Goal: Task Accomplishment & Management: Manage account settings

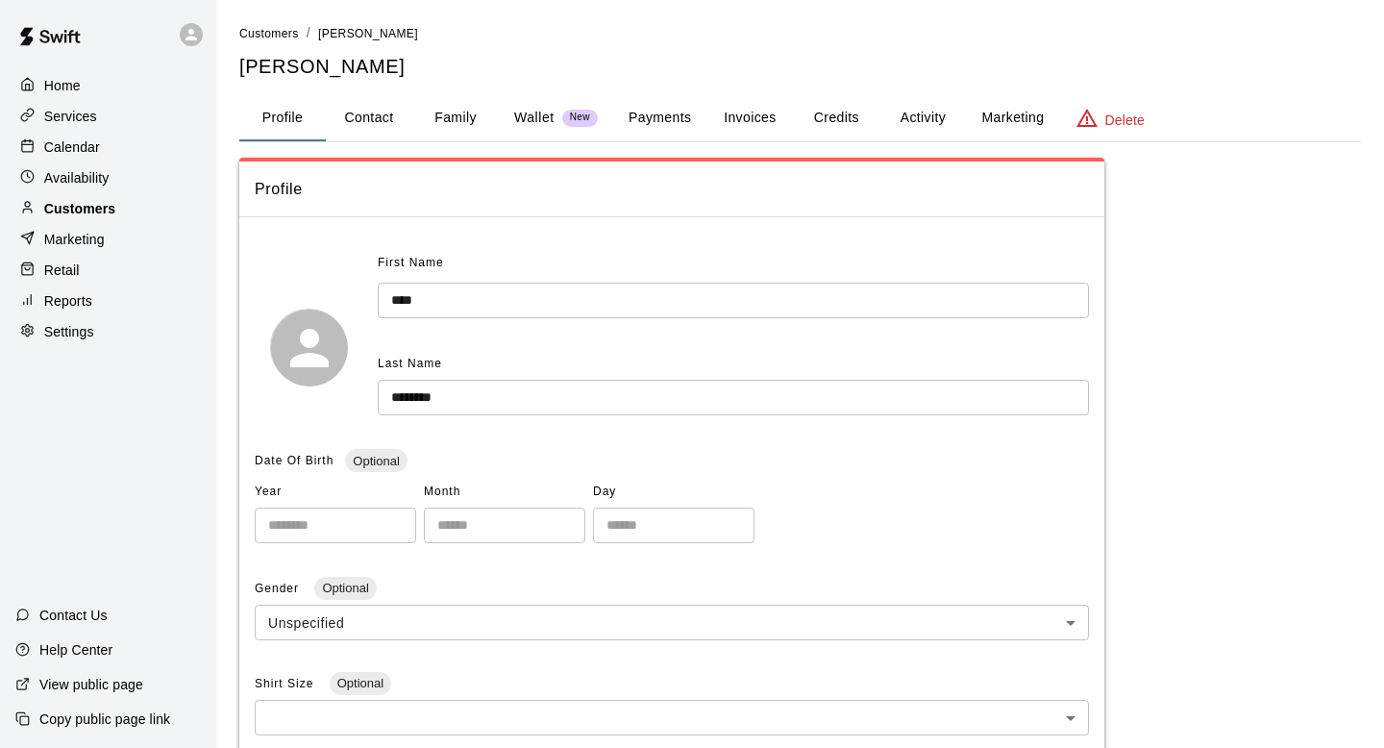
click at [126, 210] on div "Customers" at bounding box center [107, 208] width 185 height 29
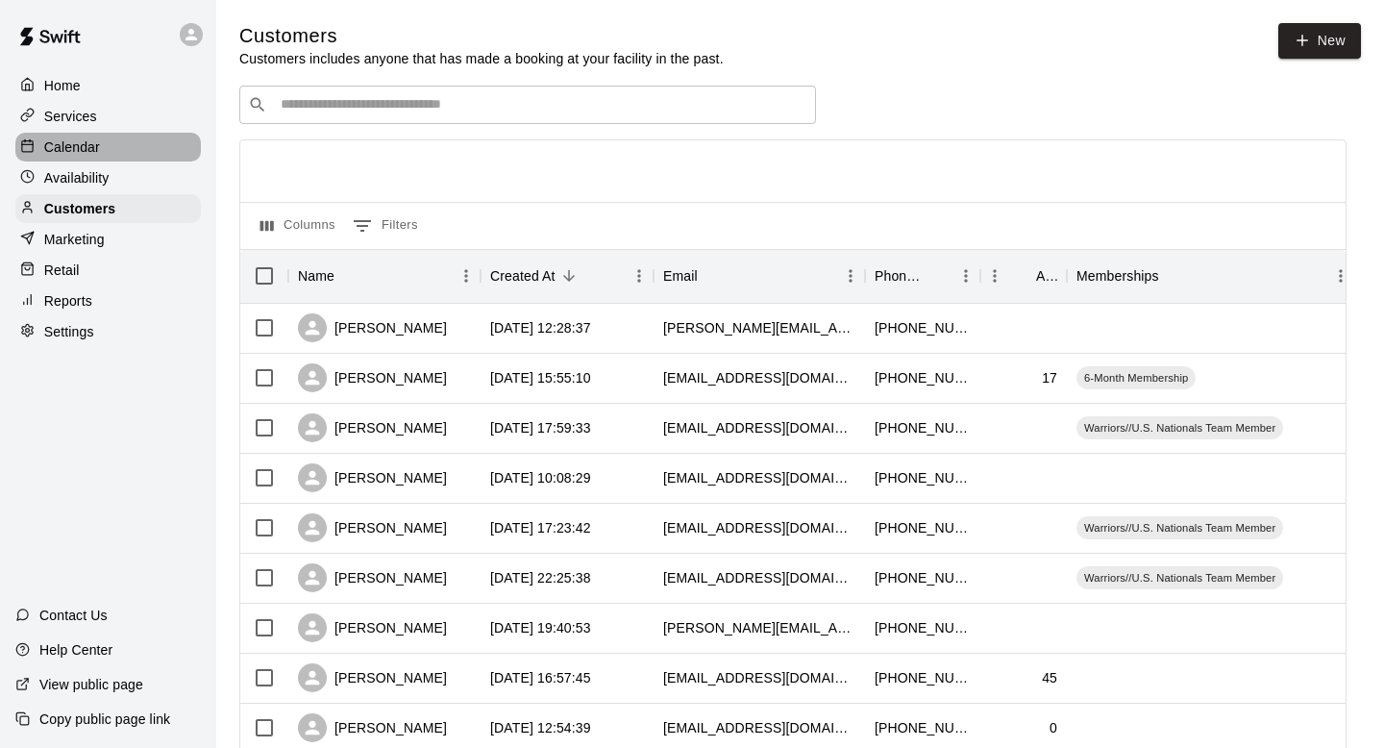
click at [73, 149] on p "Calendar" at bounding box center [72, 146] width 56 height 19
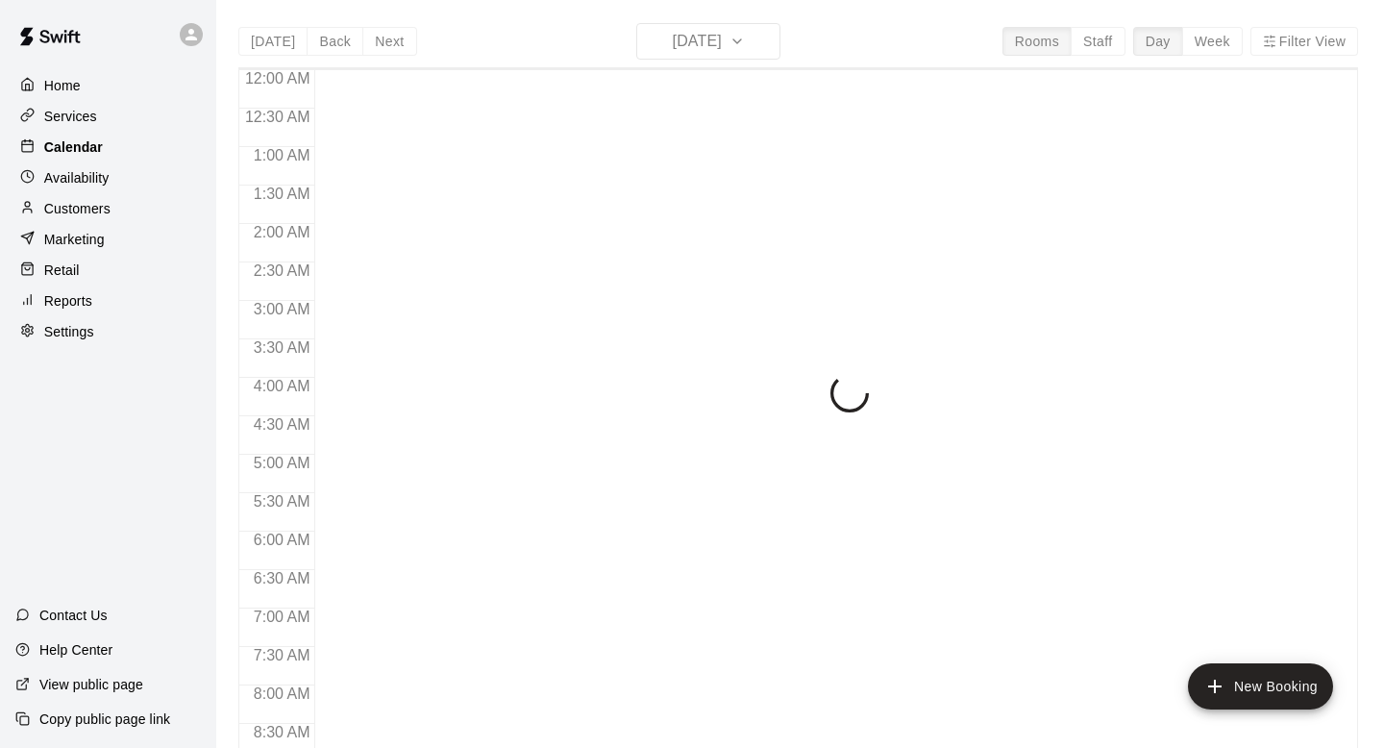
scroll to position [1147, 0]
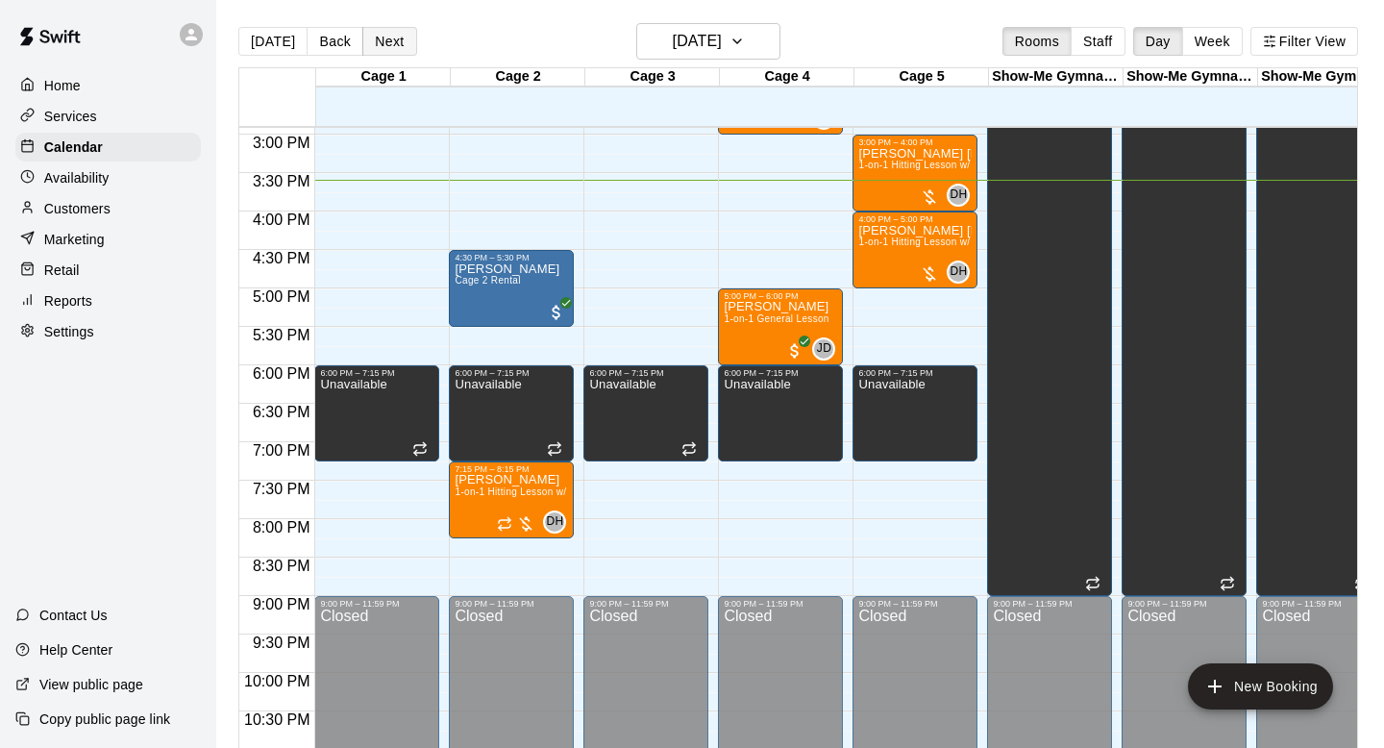
click at [373, 45] on button "Next" at bounding box center [389, 41] width 54 height 29
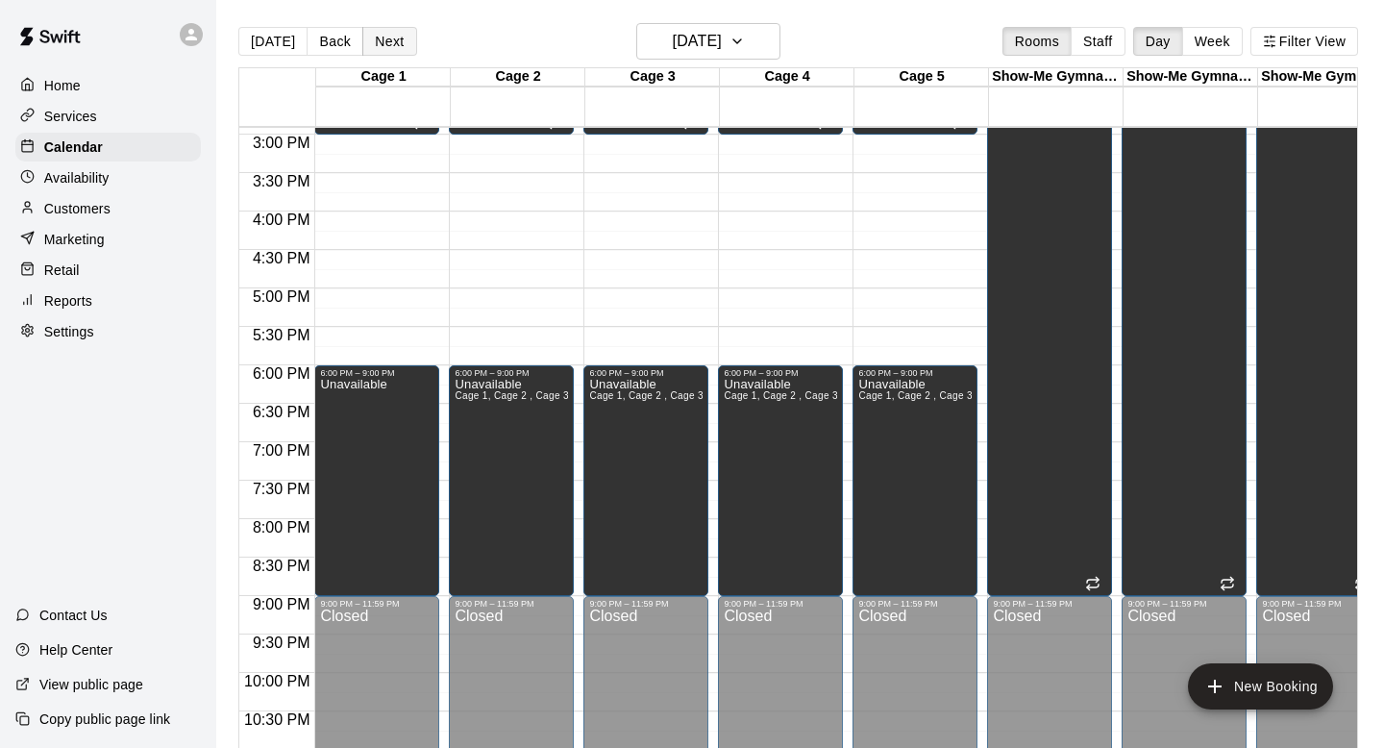
click at [374, 44] on button "Next" at bounding box center [389, 41] width 54 height 29
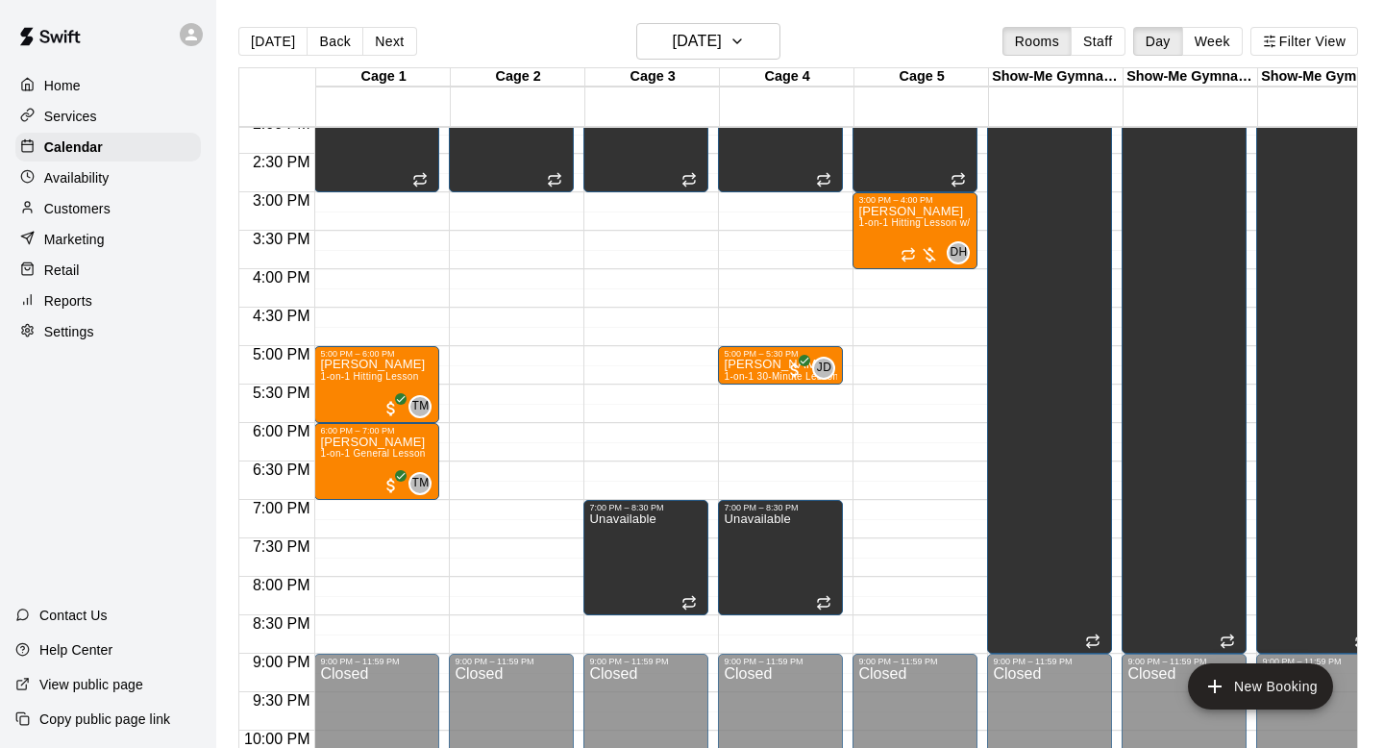
scroll to position [1091, 0]
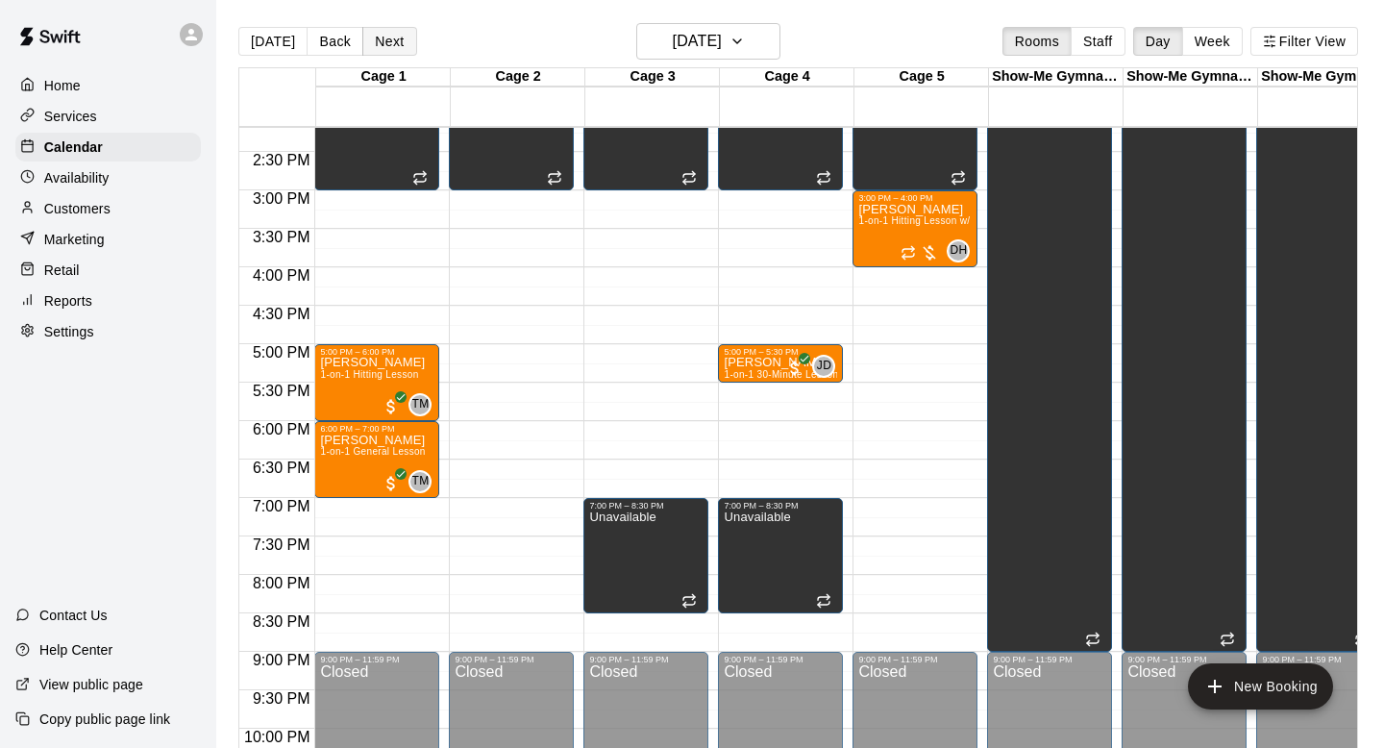
click at [371, 35] on button "Next" at bounding box center [389, 41] width 54 height 29
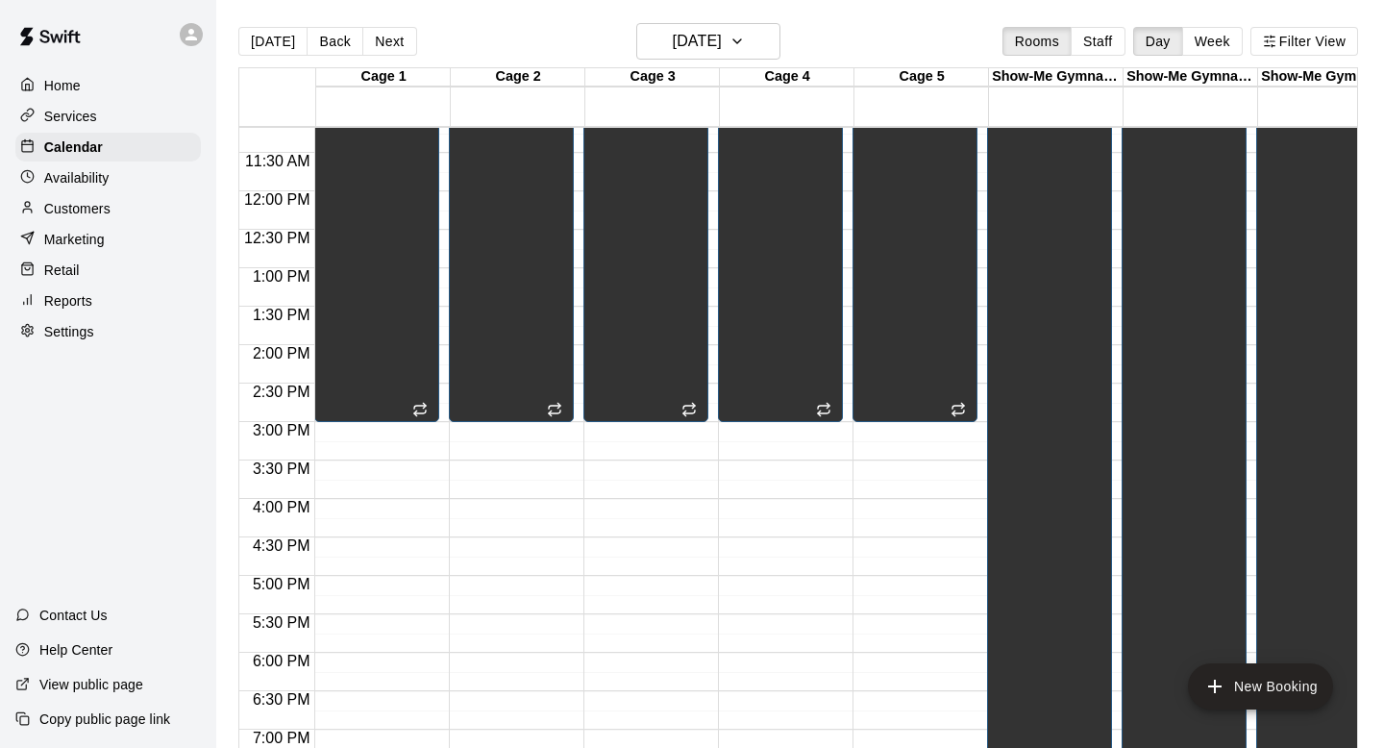
scroll to position [576, 0]
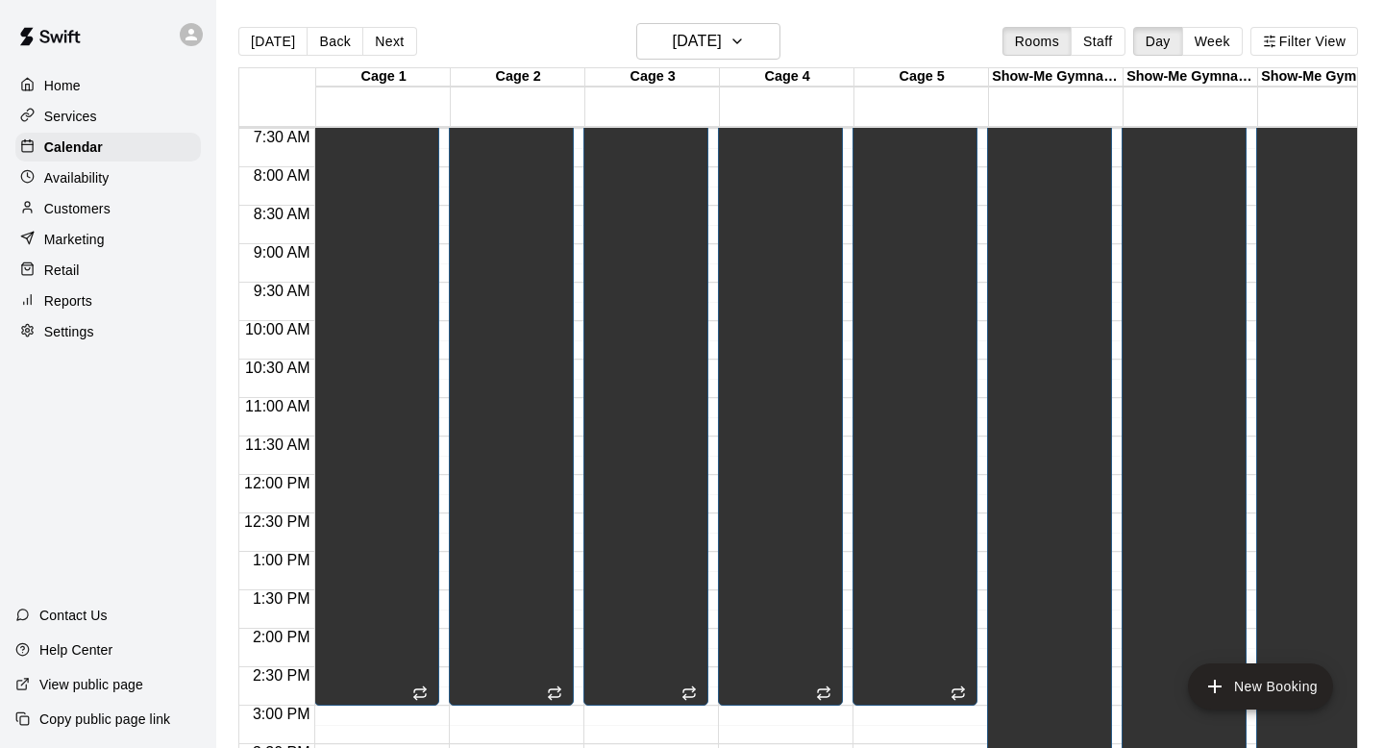
click at [63, 170] on p "Availability" at bounding box center [76, 177] width 65 height 19
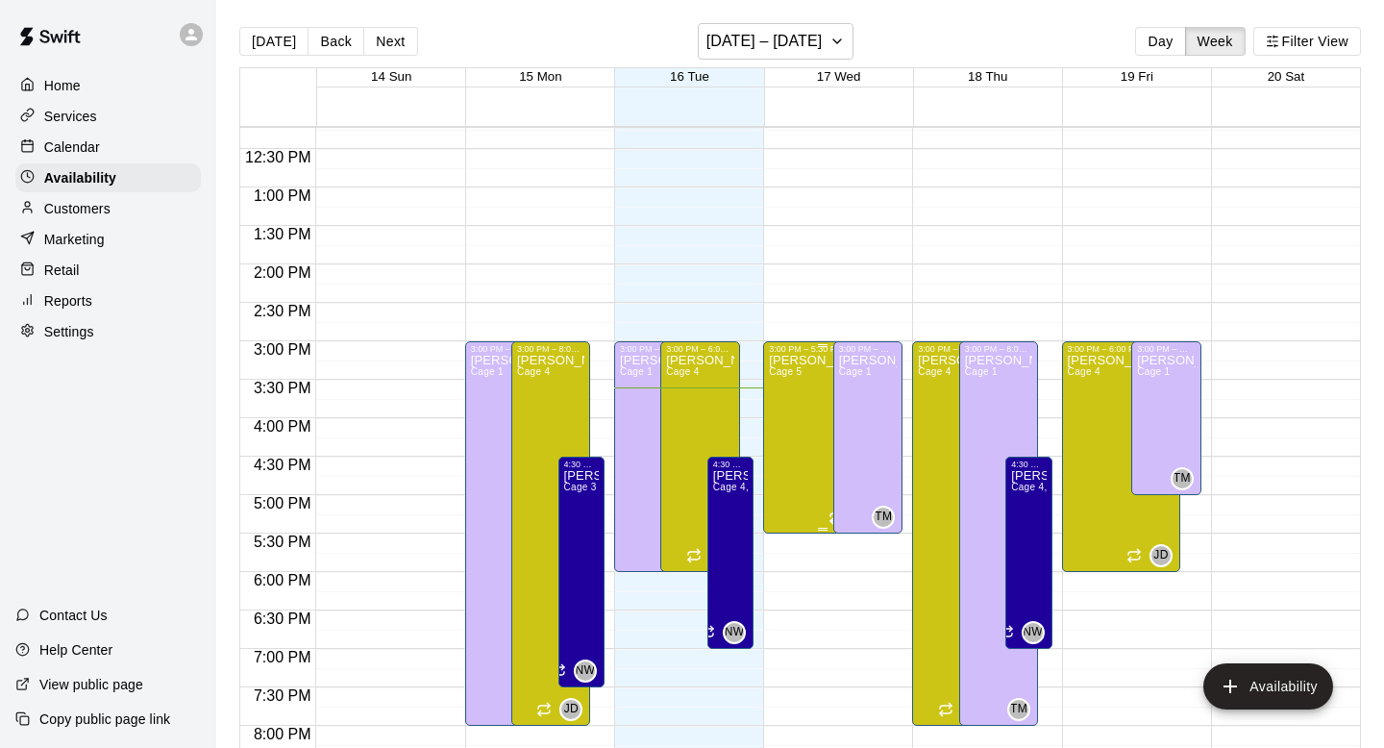
scroll to position [928, 0]
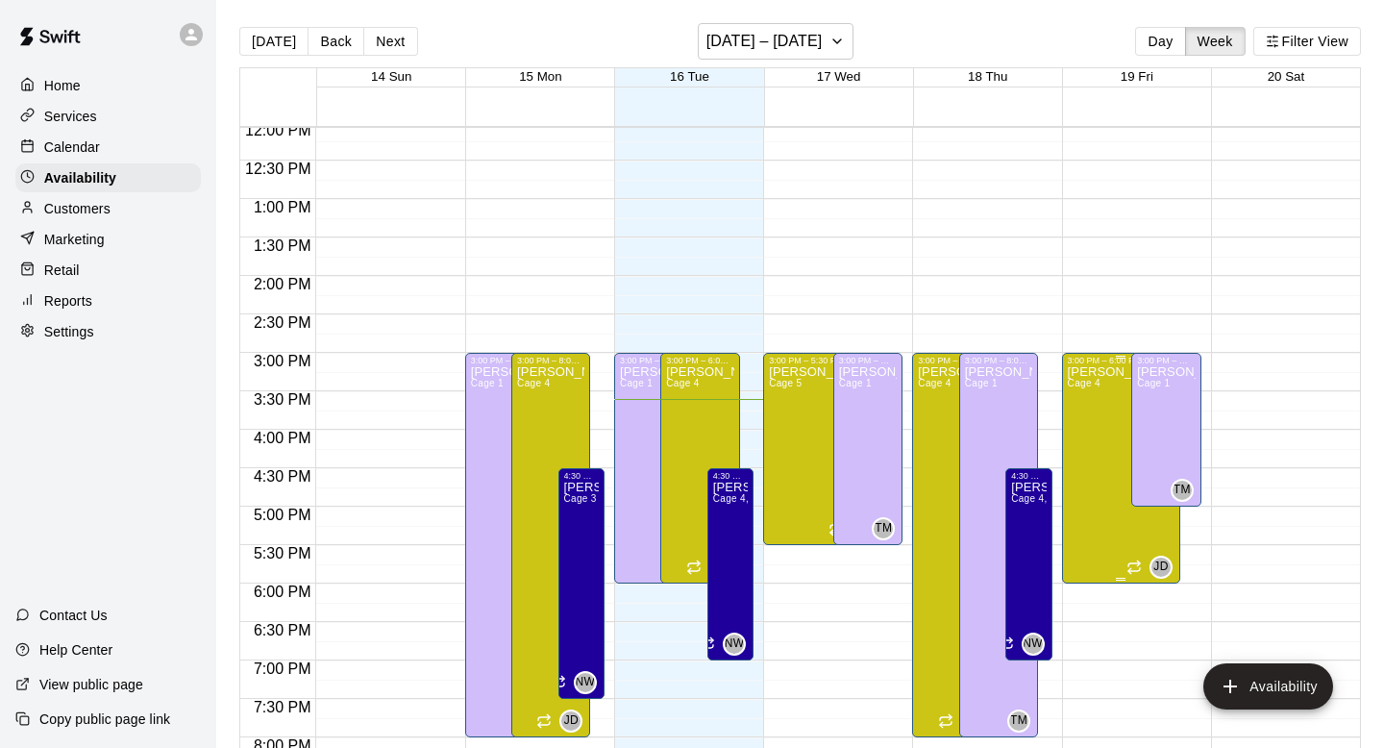
click at [1098, 418] on div "[PERSON_NAME] Cage 4" at bounding box center [1120, 739] width 105 height 748
click at [1083, 432] on icon "delete" at bounding box center [1086, 432] width 13 height 17
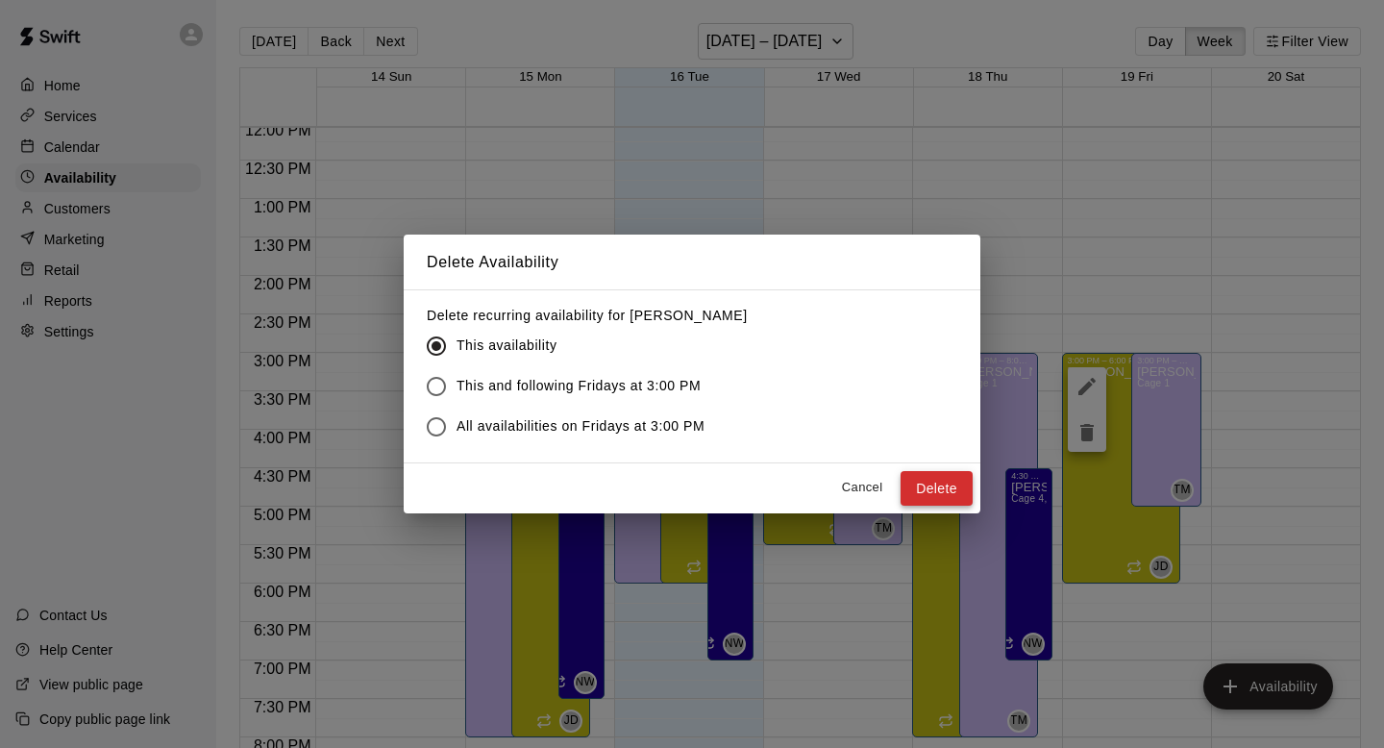
click at [926, 482] on button "Delete" at bounding box center [937, 489] width 72 height 36
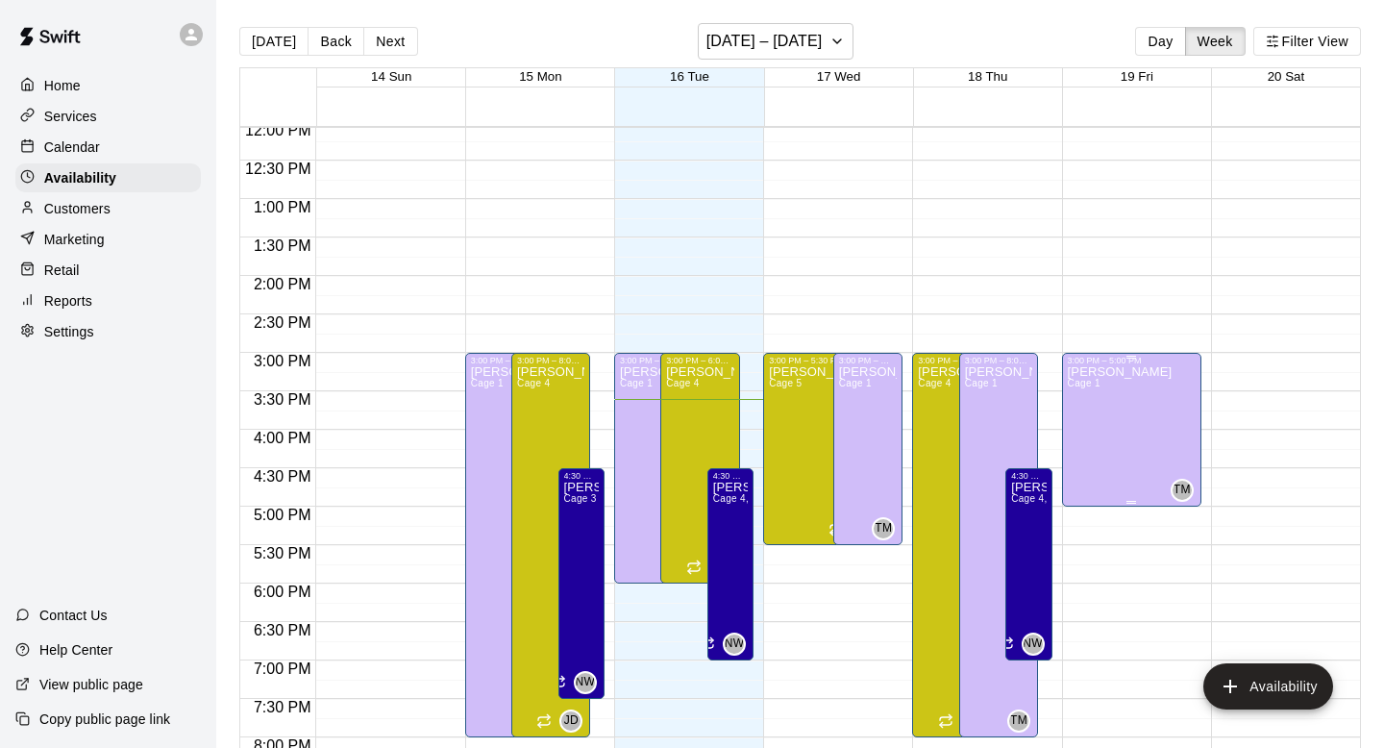
click at [1113, 391] on div "[PERSON_NAME] Cage 1" at bounding box center [1120, 739] width 105 height 748
click at [1084, 427] on icon "delete" at bounding box center [1087, 432] width 23 height 23
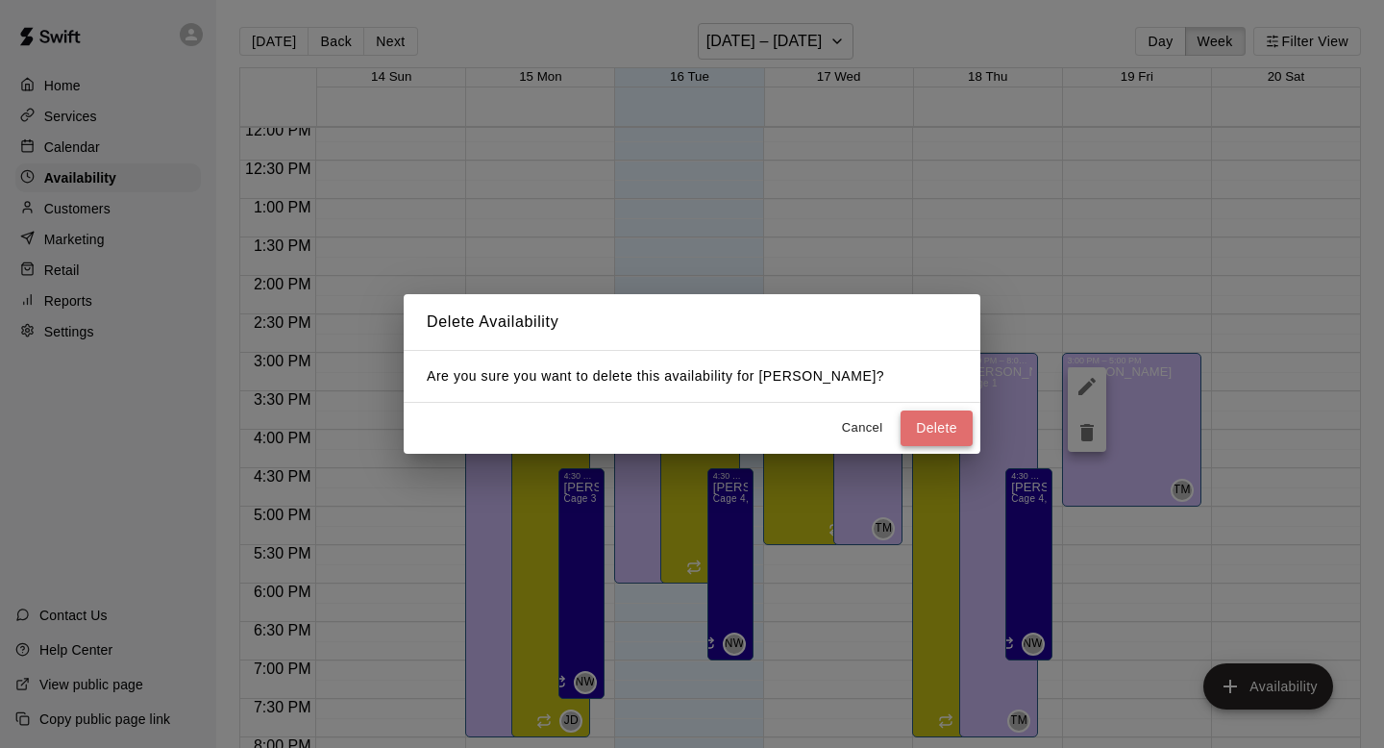
click at [924, 439] on button "Delete" at bounding box center [937, 428] width 72 height 36
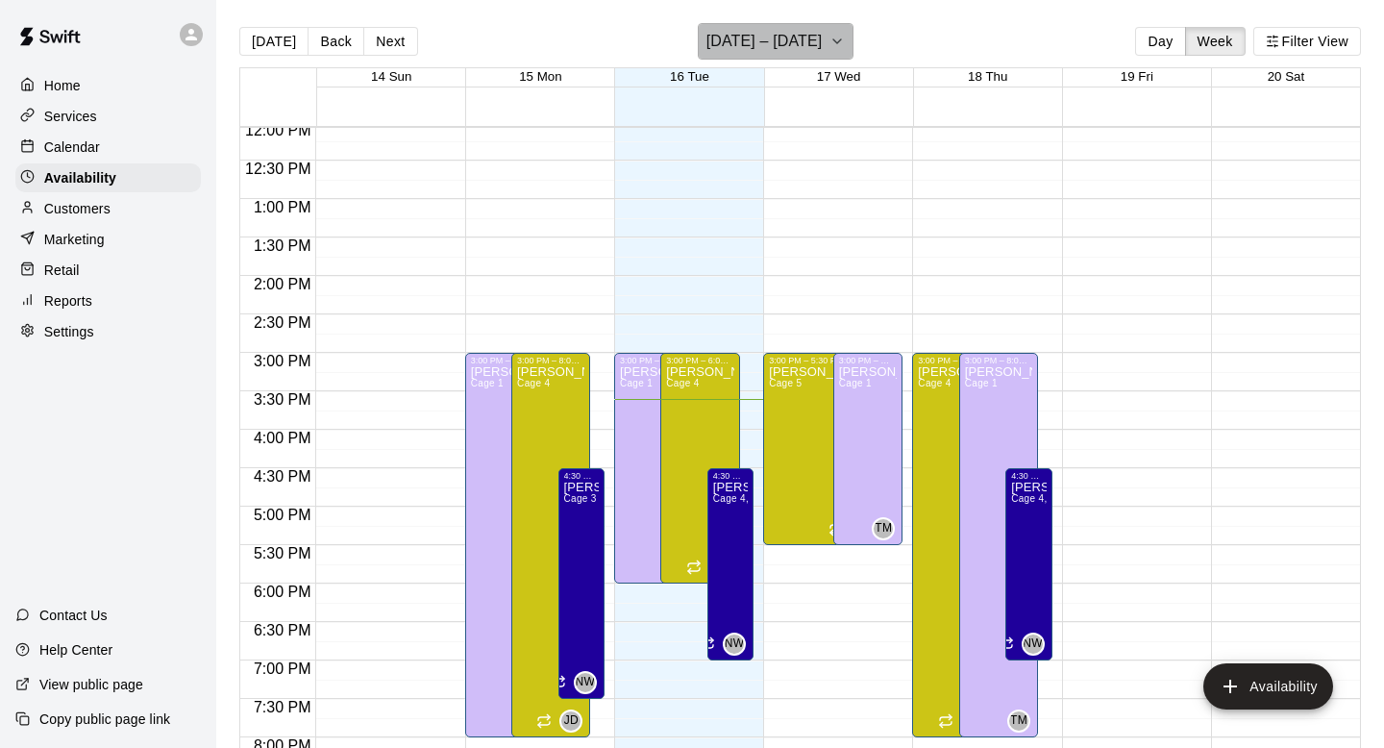
click at [731, 40] on h6 "[DATE] – [DATE]" at bounding box center [764, 41] width 116 height 27
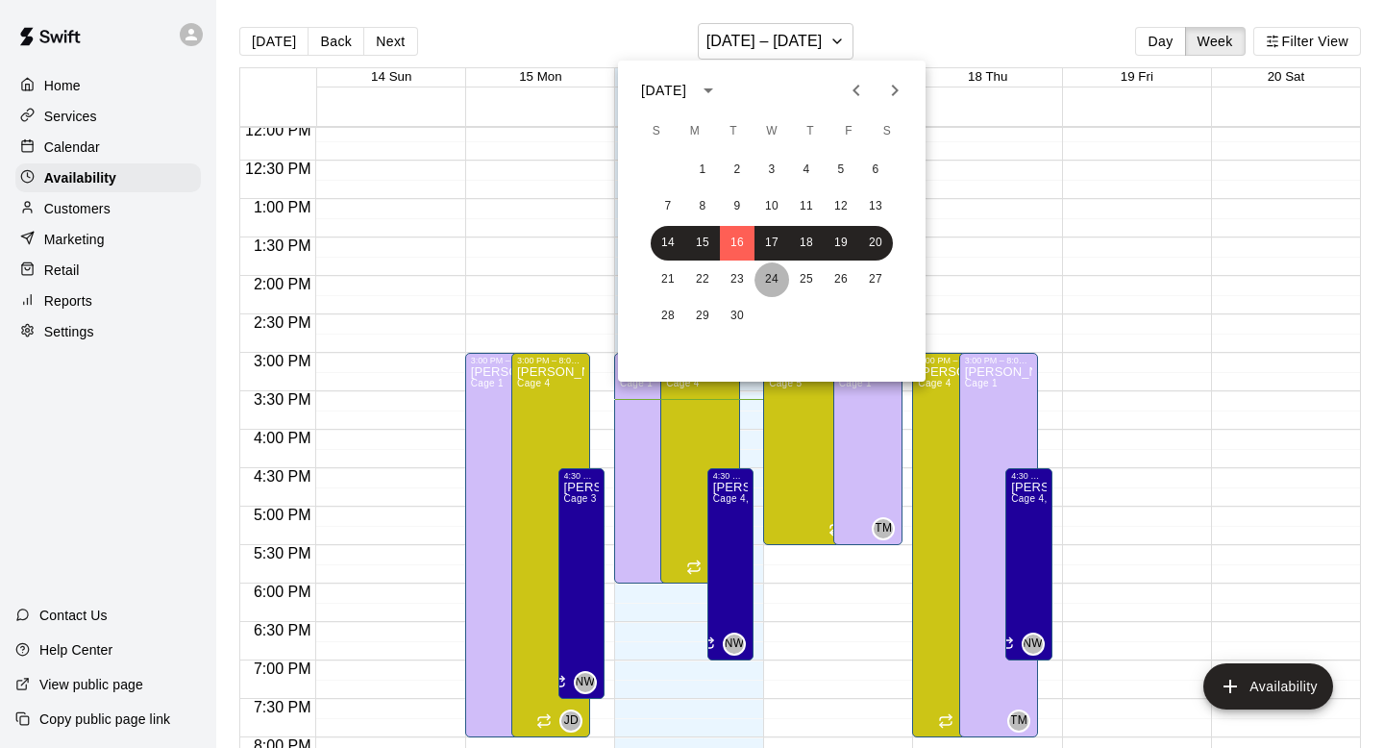
click at [755, 285] on button "24" at bounding box center [771, 279] width 35 height 35
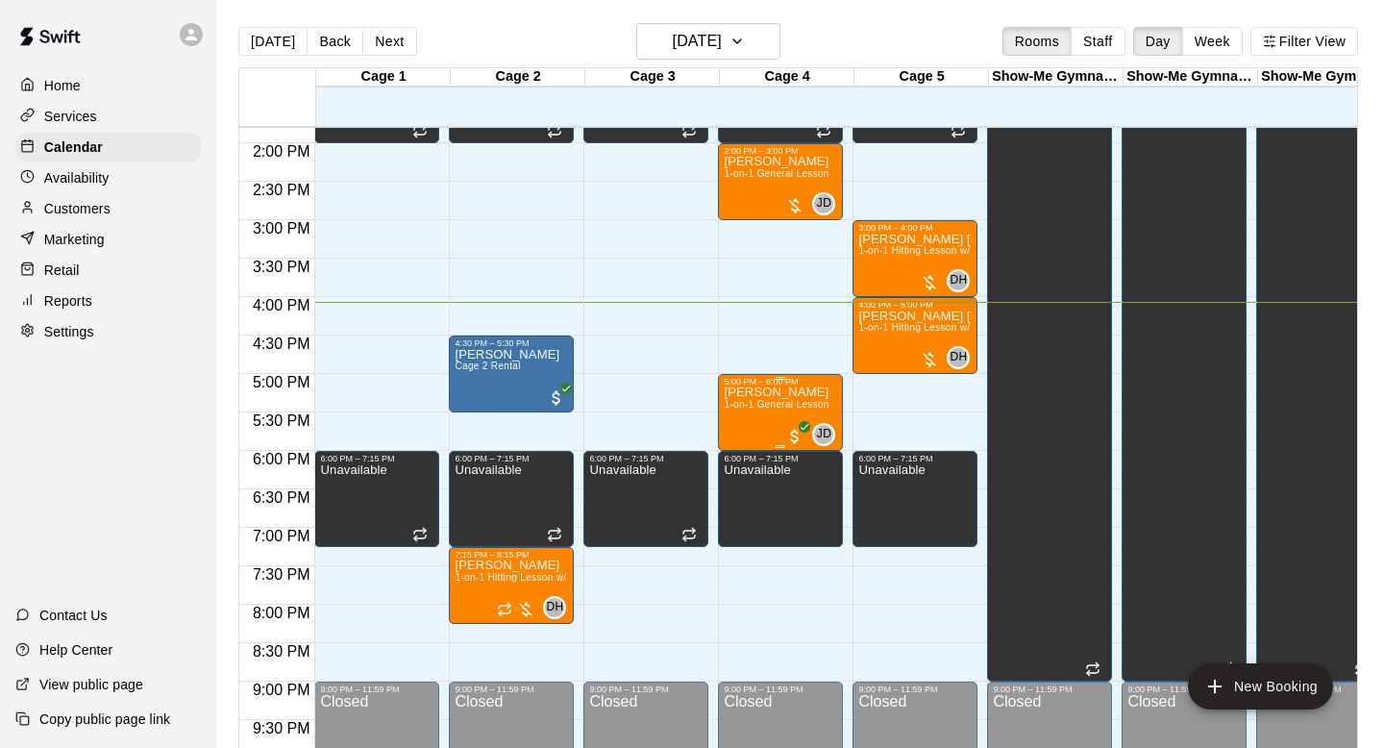
scroll to position [1002, 0]
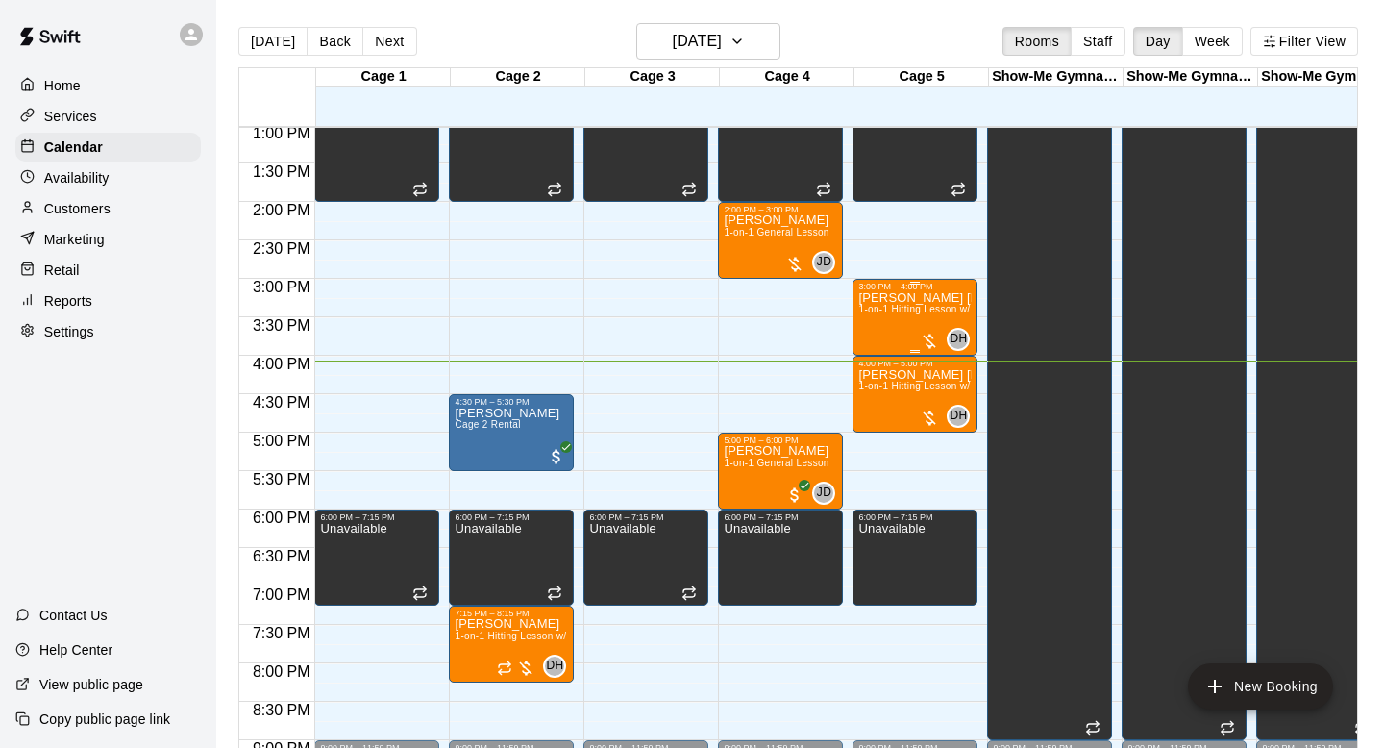
click at [927, 343] on div at bounding box center [929, 341] width 19 height 19
click at [938, 393] on img "edit" at bounding box center [940, 397] width 22 height 22
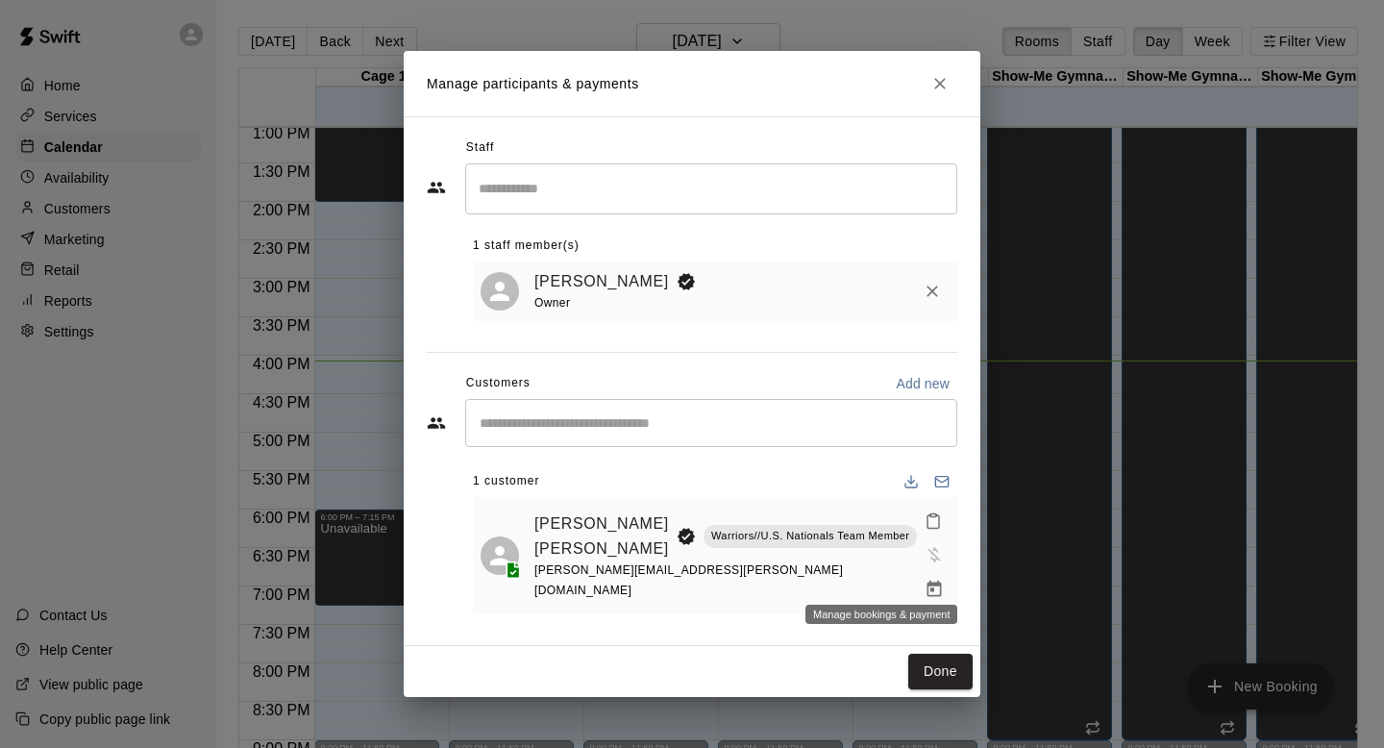
click at [925, 580] on icon "Manage bookings & payment" at bounding box center [934, 589] width 19 height 19
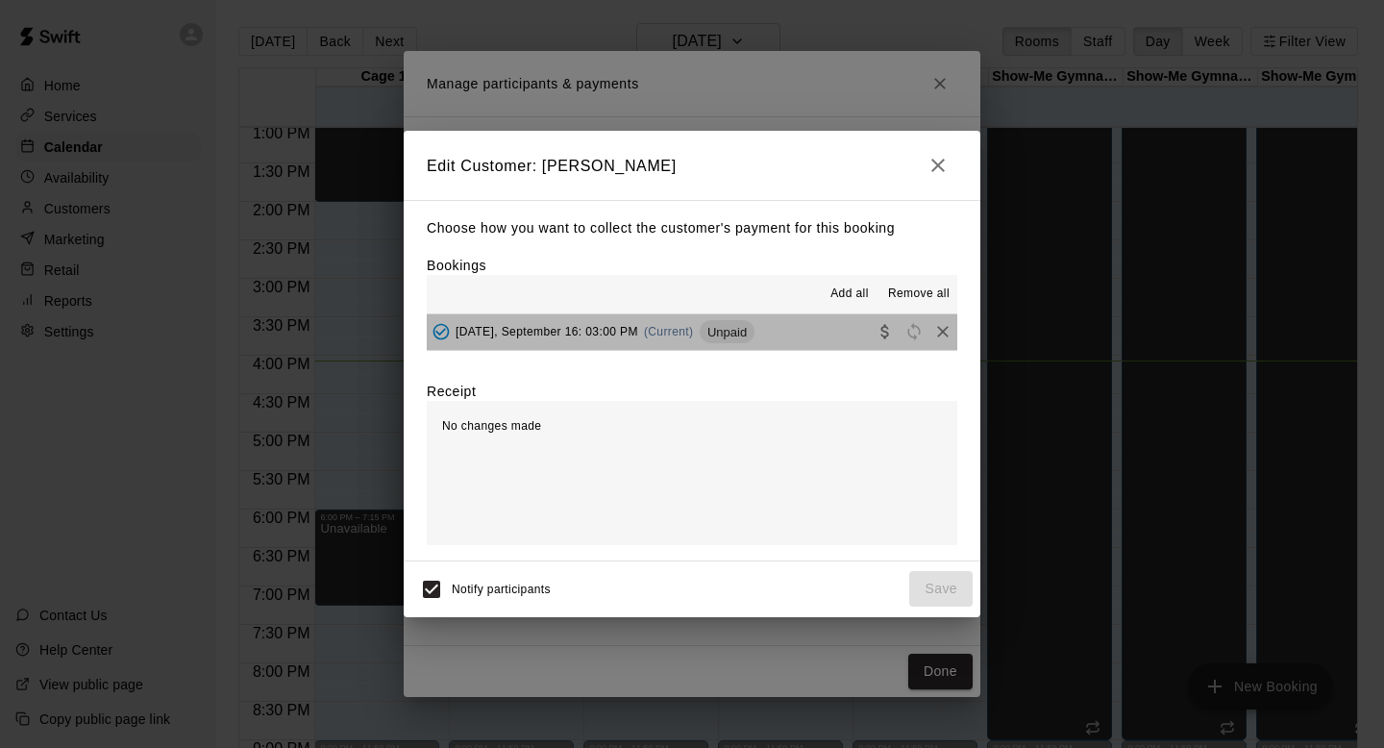
click at [851, 327] on button "Tuesday, September 16: 03:00 PM (Current) Unpaid" at bounding box center [692, 332] width 531 height 36
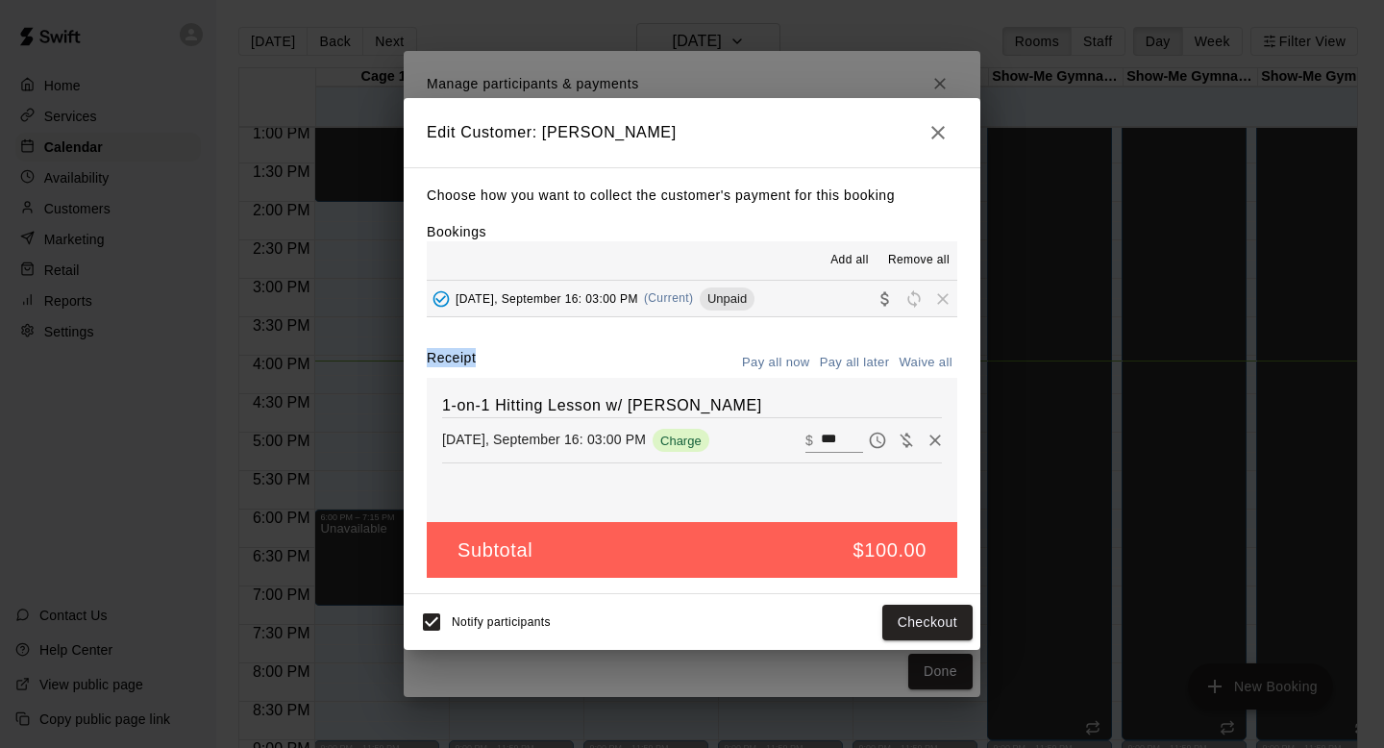
drag, startPoint x: 428, startPoint y: 359, endPoint x: 477, endPoint y: 359, distance: 49.0
click at [477, 359] on div "Receipt Pay all now Pay all later Waive all" at bounding box center [692, 363] width 531 height 30
click at [518, 352] on div "Receipt Pay all now Pay all later Waive all" at bounding box center [692, 363] width 531 height 30
drag, startPoint x: 505, startPoint y: 353, endPoint x: 405, endPoint y: 353, distance: 100.0
click at [405, 353] on div "Choose how you want to collect the customer's payment for this booking Bookings…" at bounding box center [692, 381] width 577 height 428
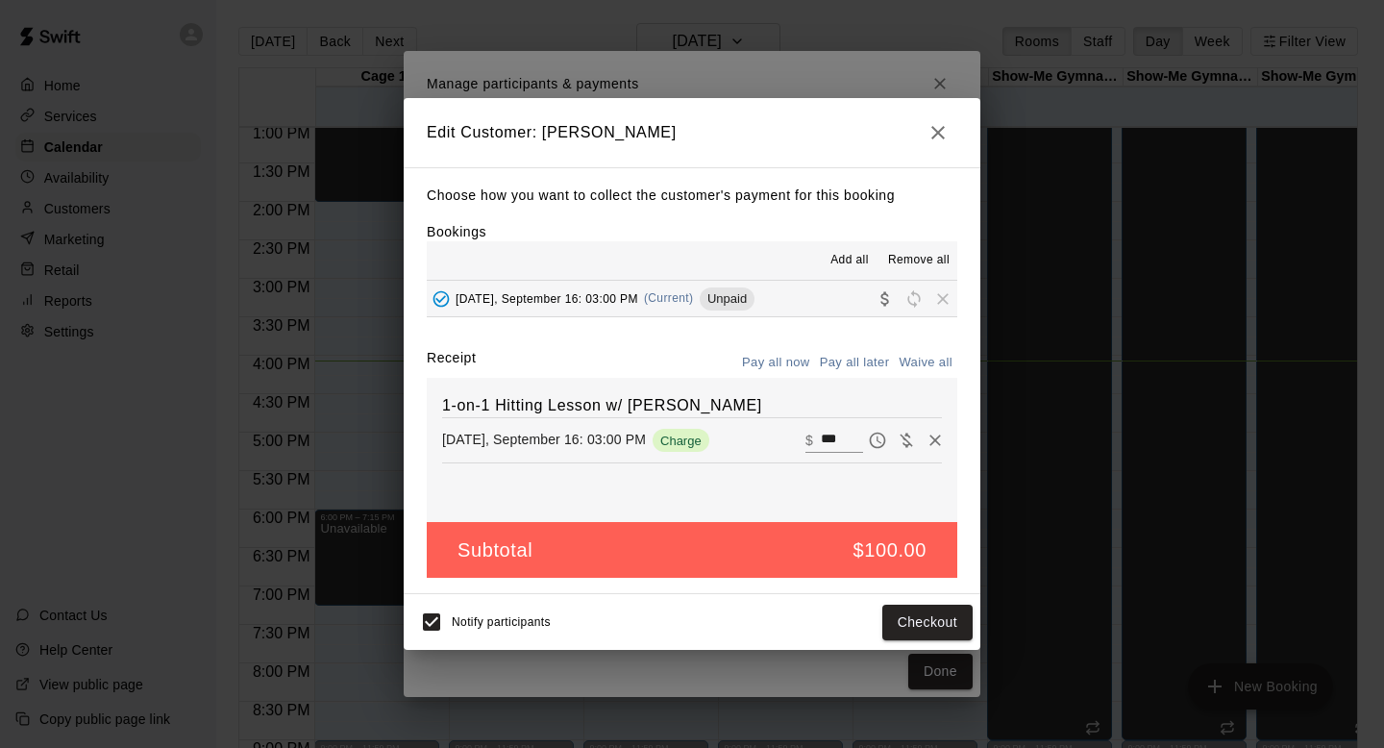
click at [532, 388] on div "1-on-1 Hitting Lesson w/ Danny Hill Tuesday, September 16: 03:00 PM Charge ​ $ …" at bounding box center [692, 450] width 531 height 144
drag, startPoint x: 489, startPoint y: 348, endPoint x: 384, endPoint y: 349, distance: 104.8
click at [384, 349] on div "Edit Customer: Blake Hustedde Choose how you want to collect the customer's pay…" at bounding box center [692, 374] width 1384 height 748
click at [514, 350] on div "Receipt Pay all now Pay all later Waive all" at bounding box center [692, 363] width 531 height 30
click at [910, 640] on div "Notify participants Checkout" at bounding box center [691, 622] width 561 height 40
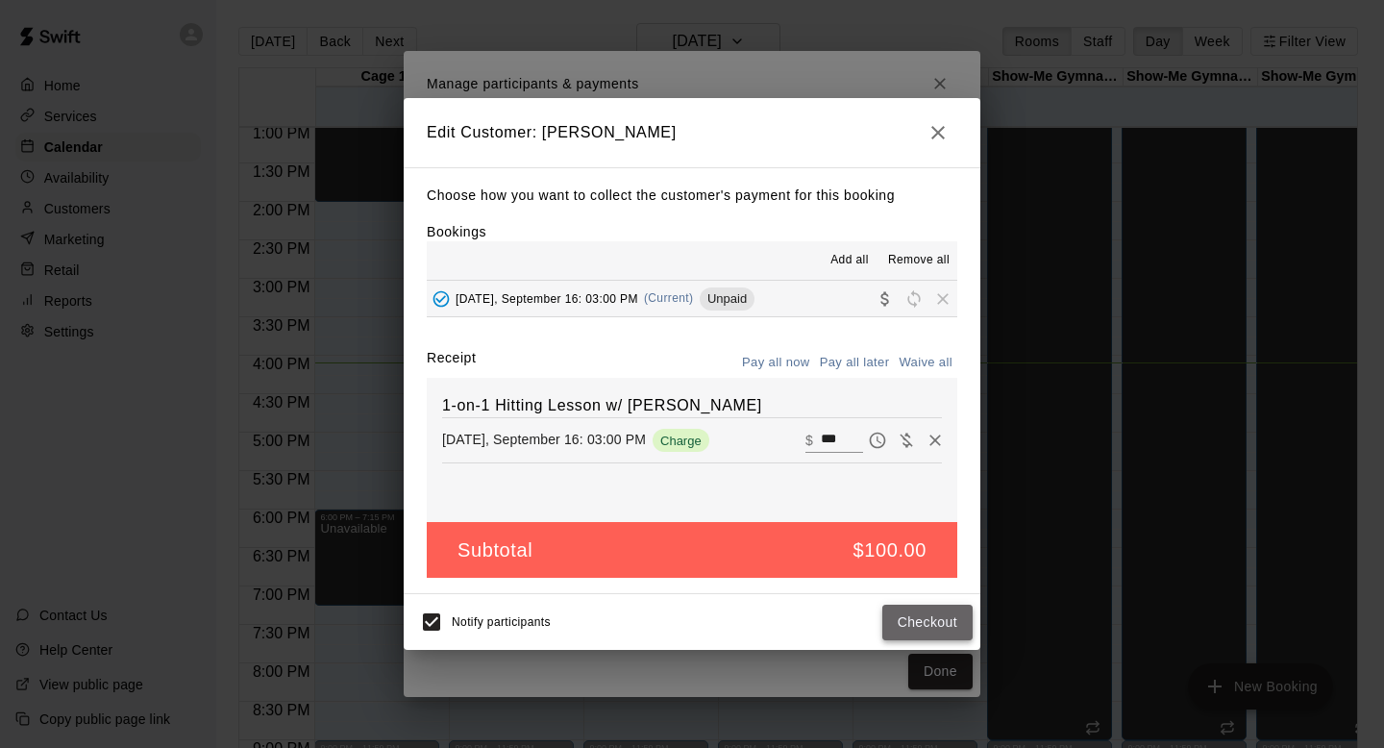
click at [931, 625] on button "Checkout" at bounding box center [927, 623] width 90 height 36
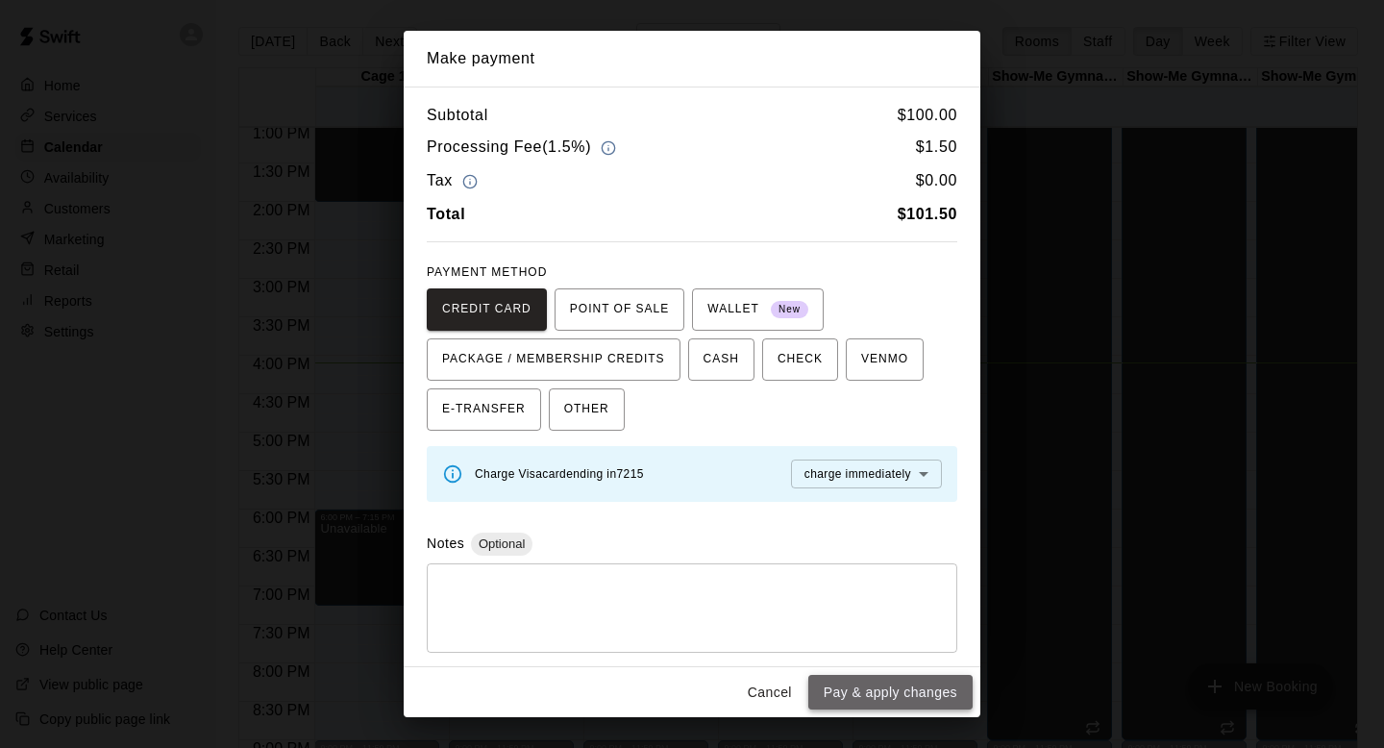
click at [887, 683] on button "Pay & apply changes" at bounding box center [890, 693] width 164 height 36
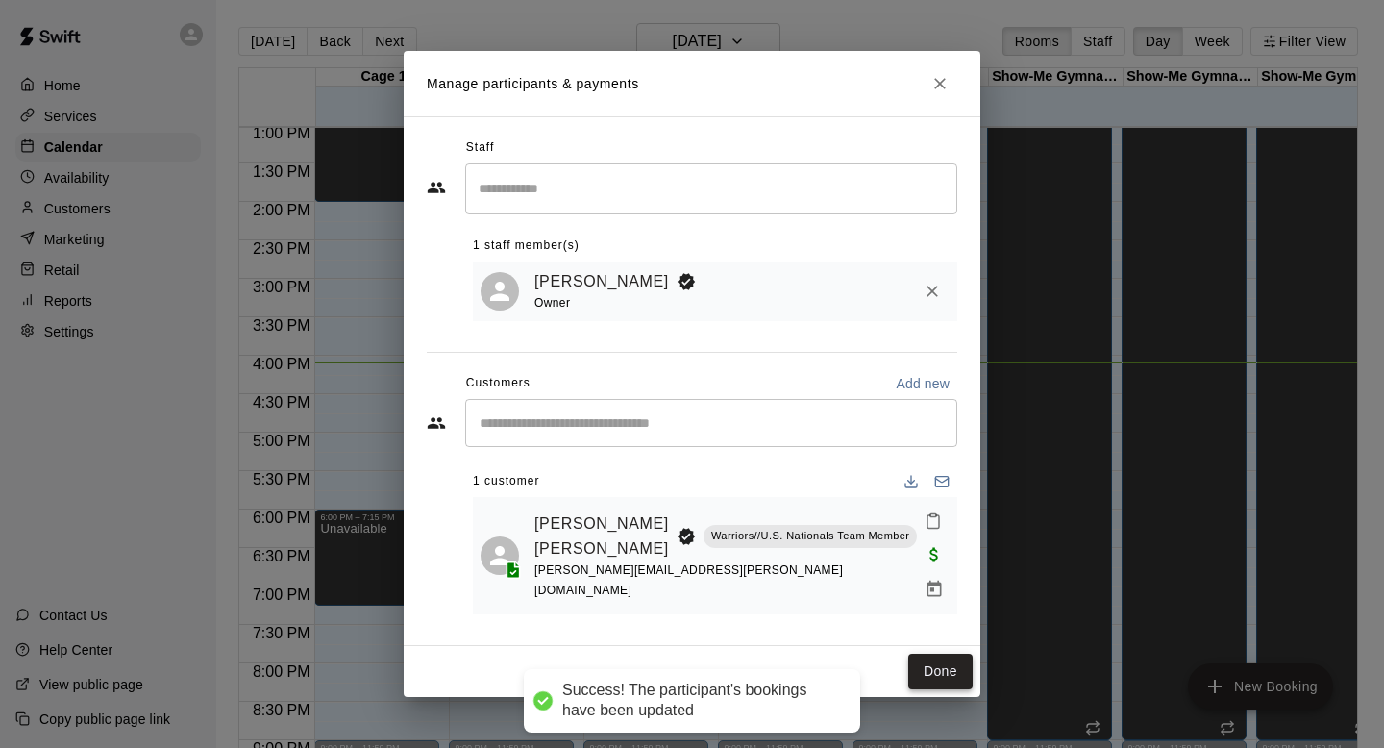
click at [954, 667] on button "Done" at bounding box center [940, 672] width 64 height 36
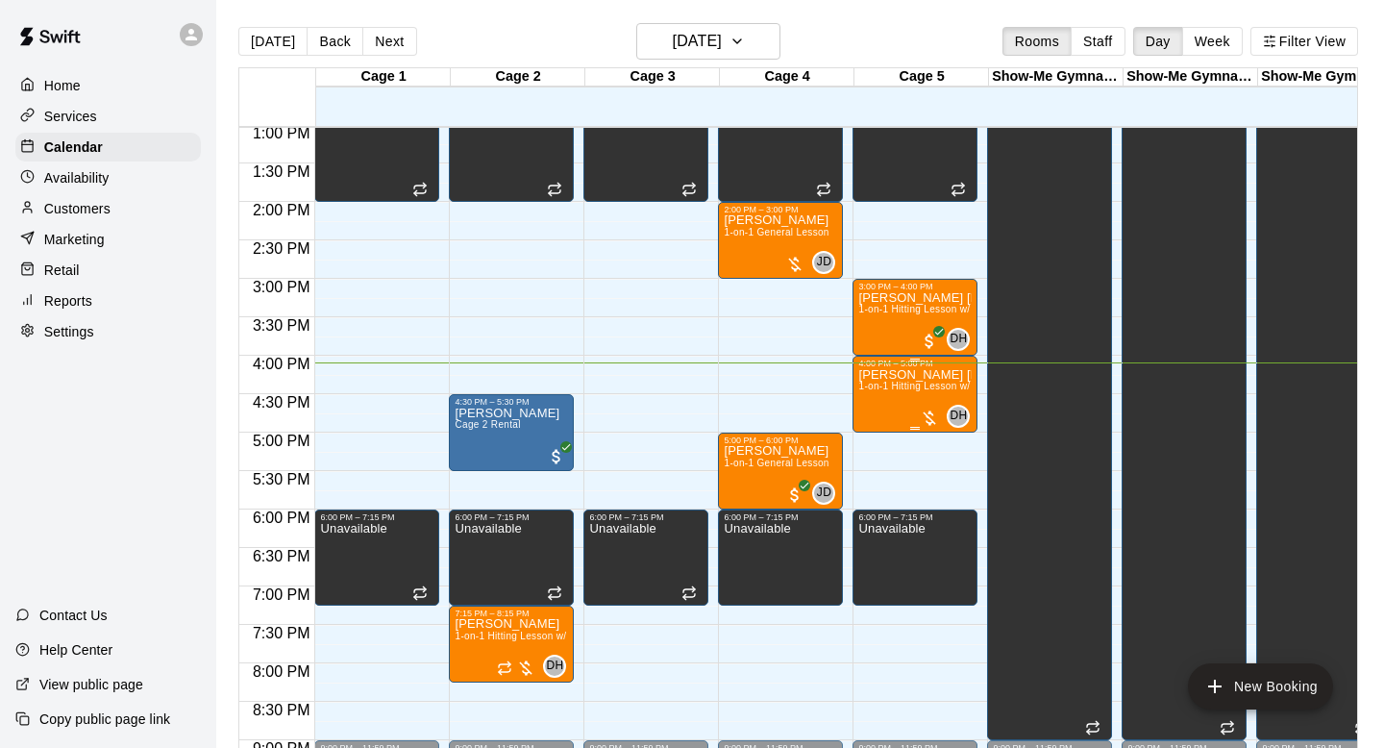
click at [931, 418] on div at bounding box center [929, 417] width 19 height 19
click at [927, 471] on button "edit" at bounding box center [940, 474] width 38 height 37
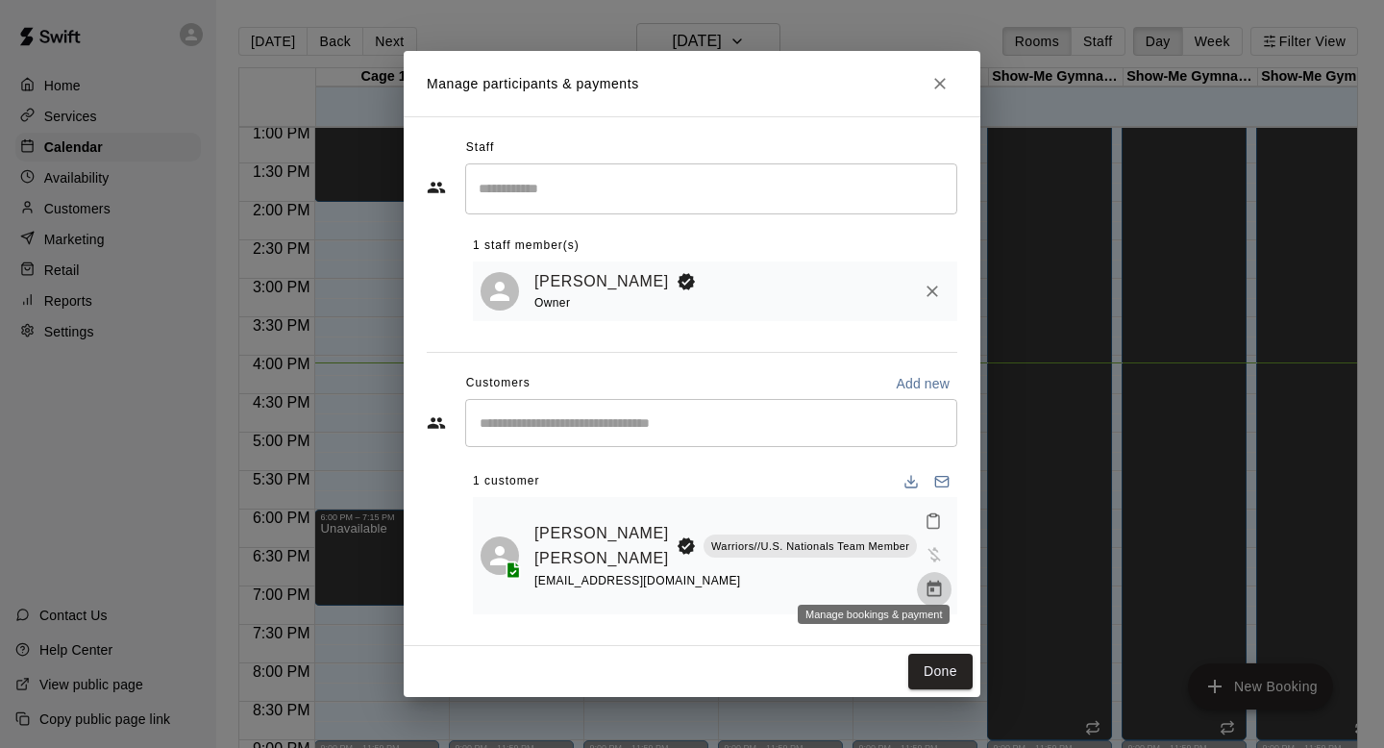
click at [925, 581] on icon "Manage bookings & payment" at bounding box center [934, 589] width 19 height 19
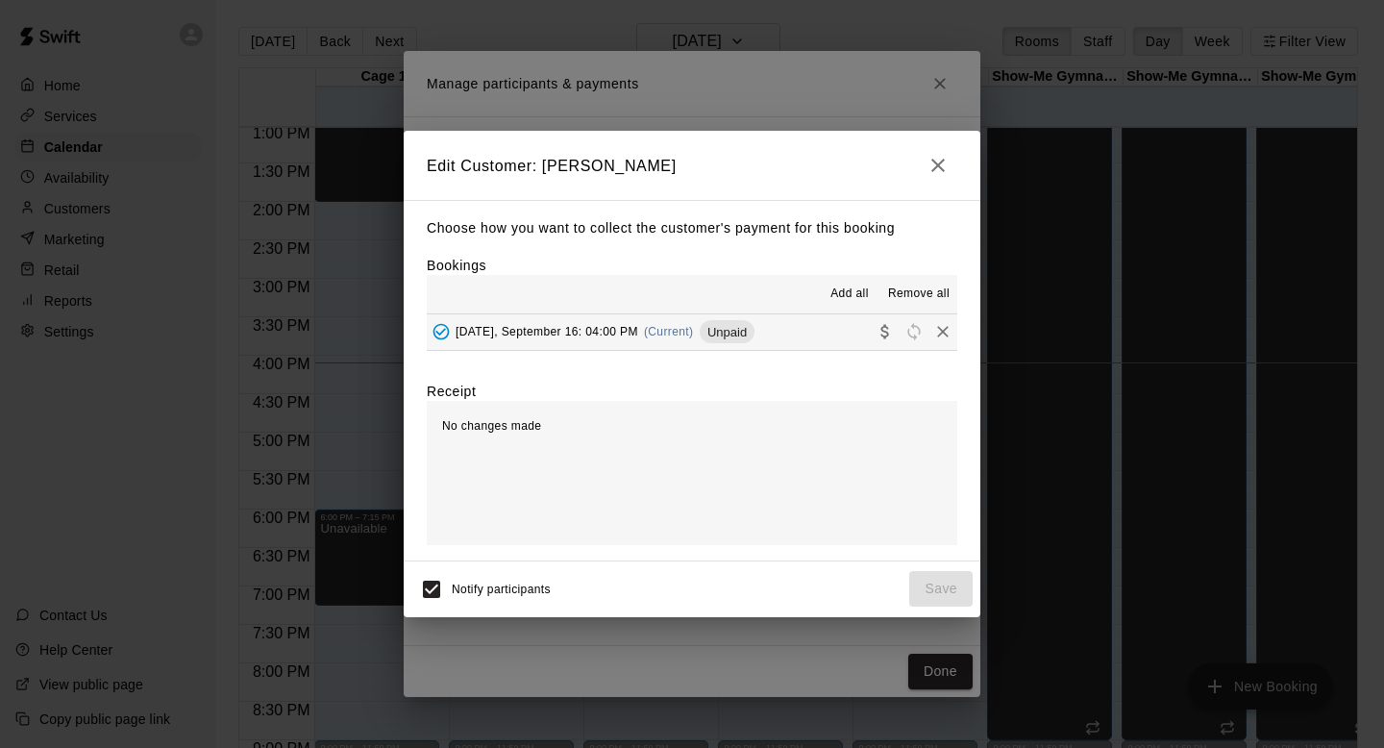
click at [839, 291] on span "Add all" at bounding box center [849, 293] width 38 height 19
click at [844, 317] on button "Tuesday, September 16: 04:00 PM (Current) Unpaid" at bounding box center [692, 332] width 531 height 36
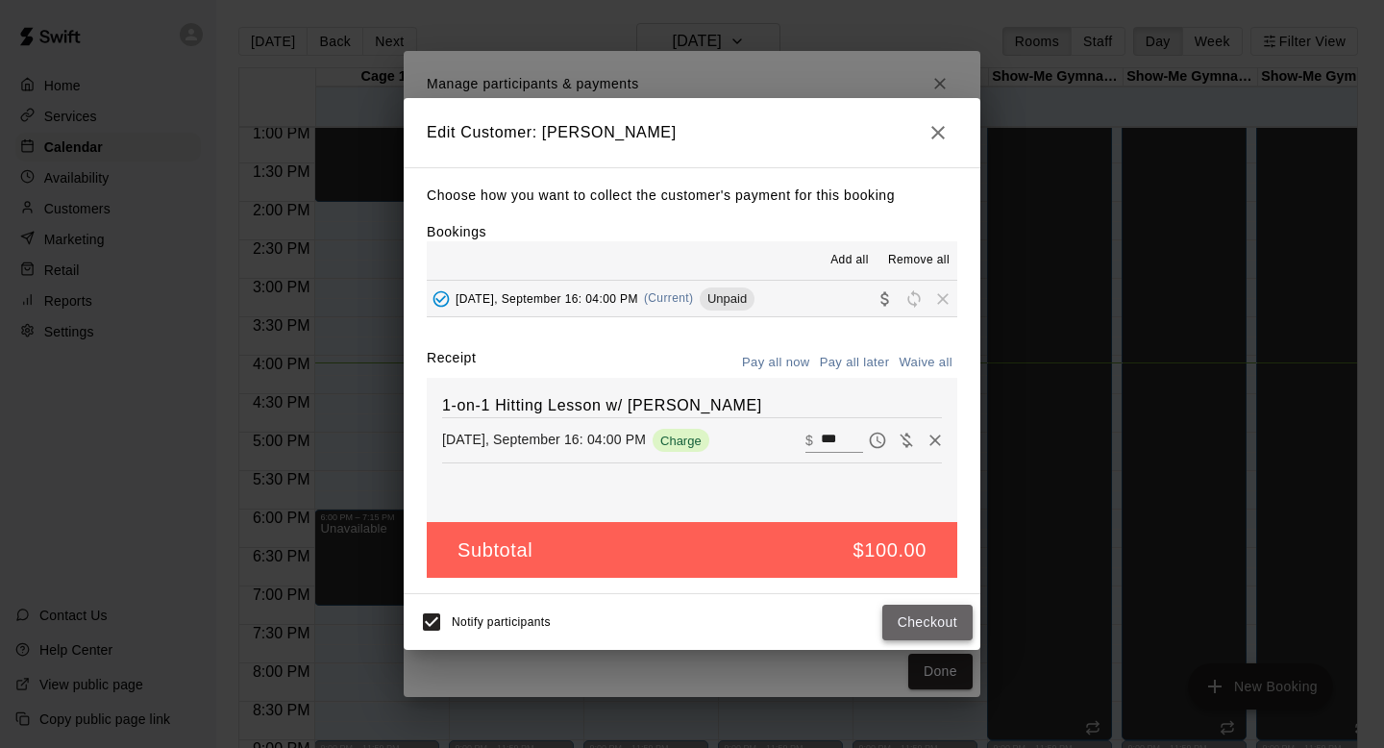
click at [927, 622] on button "Checkout" at bounding box center [927, 623] width 90 height 36
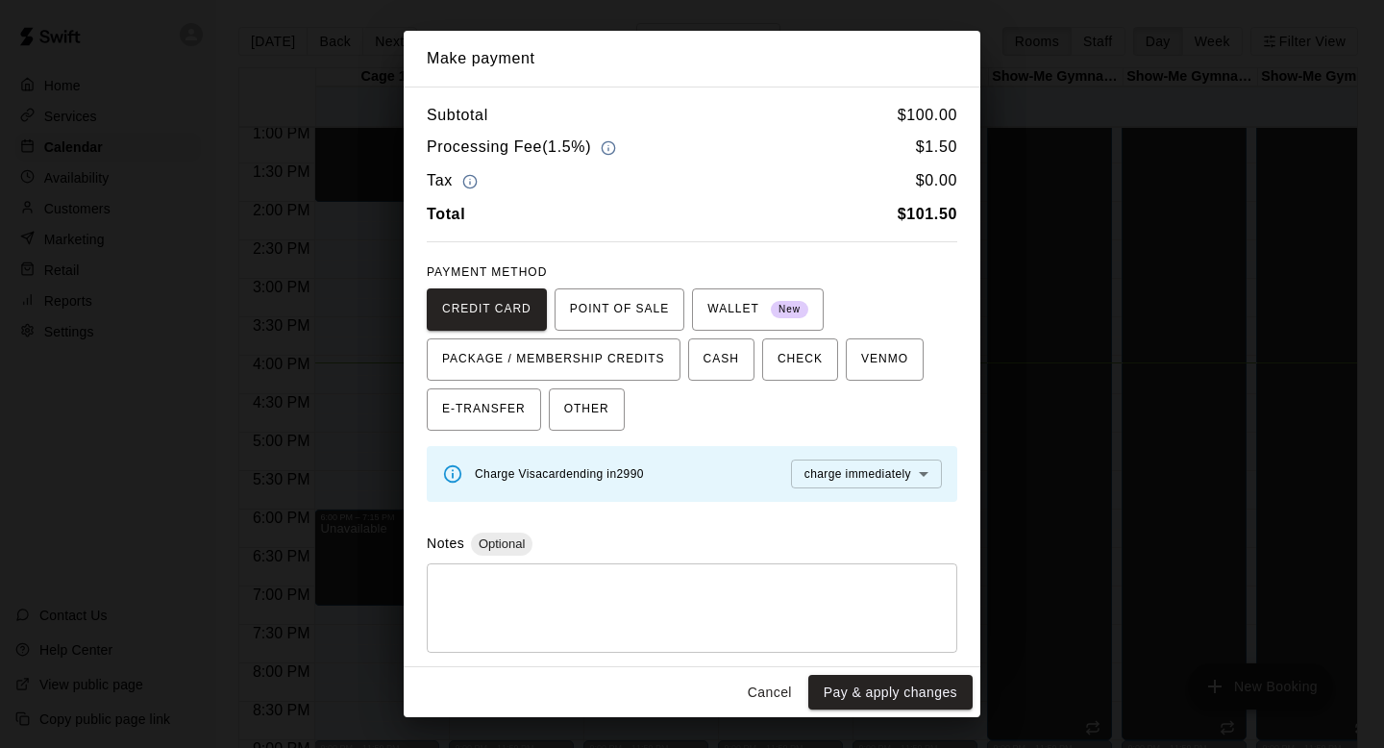
click at [705, 527] on div "Subtotal $ 100.00 Processing Fee ( 1.5% ) $ 1.50 Tax $ 0.00 Total $ 101.50 PAYM…" at bounding box center [692, 377] width 577 height 581
click at [770, 693] on button "Cancel" at bounding box center [770, 693] width 62 height 36
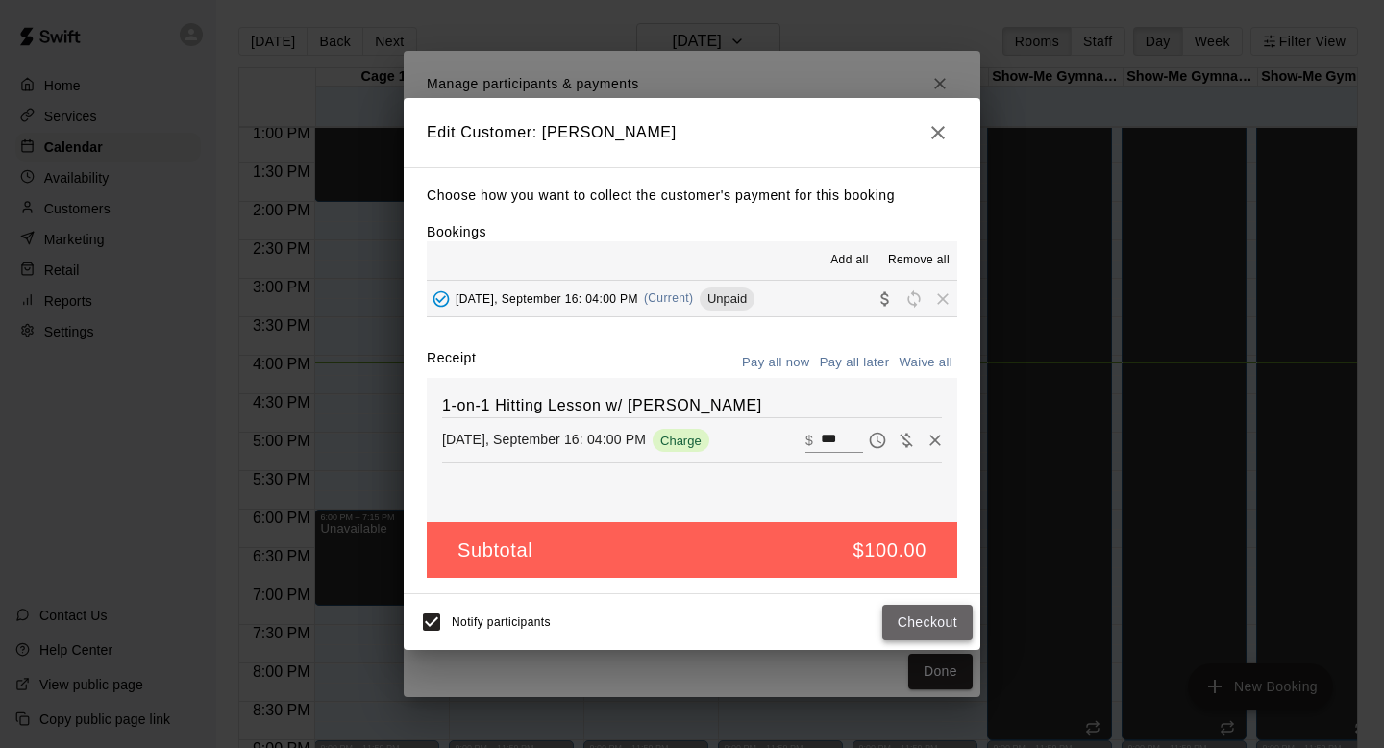
click at [944, 637] on button "Checkout" at bounding box center [927, 623] width 90 height 36
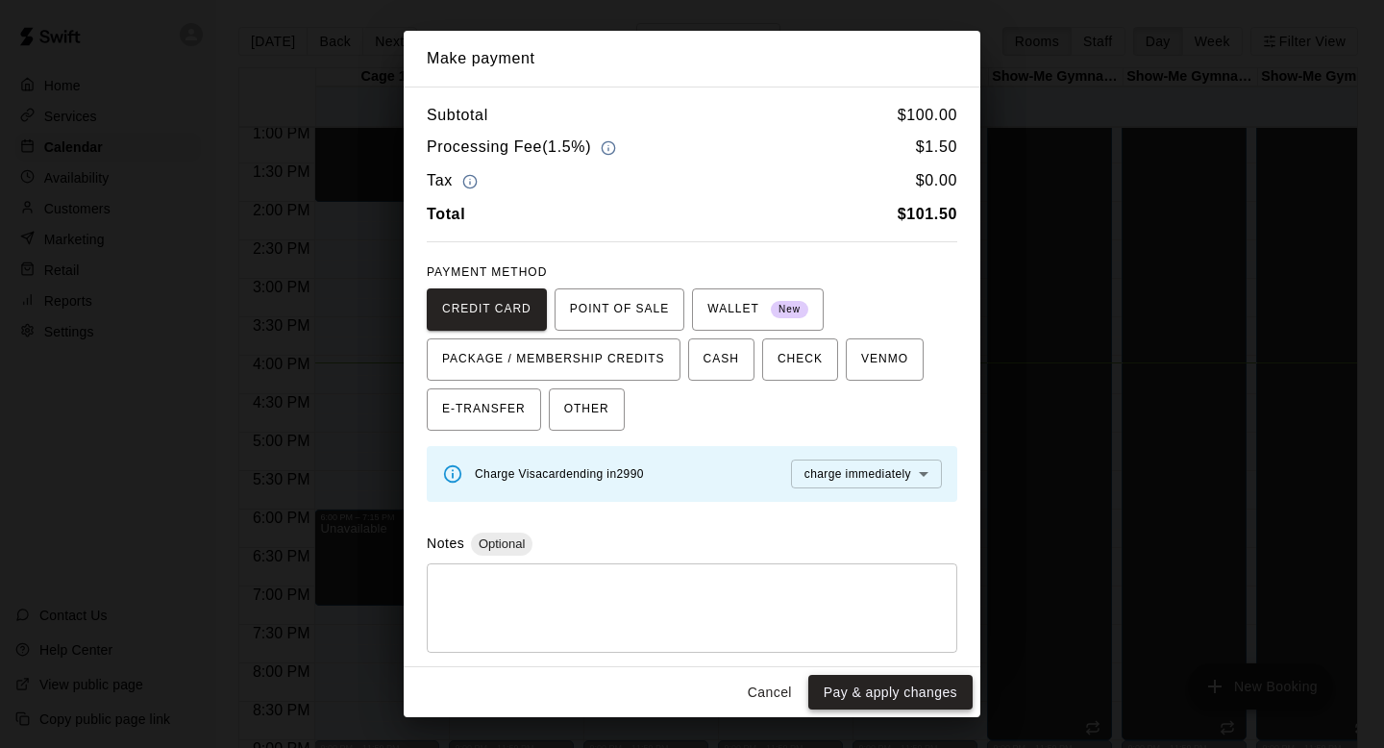
click at [871, 689] on button "Pay & apply changes" at bounding box center [890, 693] width 164 height 36
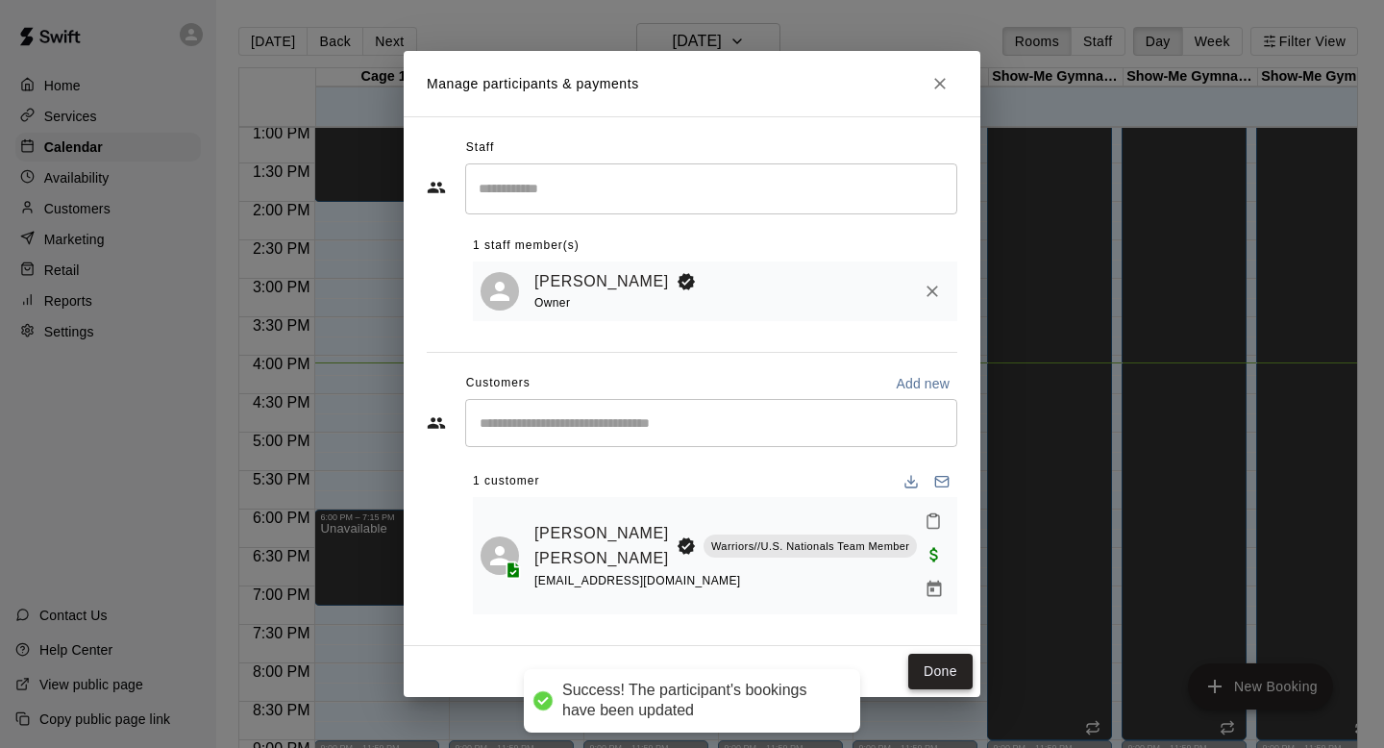
click at [923, 659] on button "Done" at bounding box center [940, 672] width 64 height 36
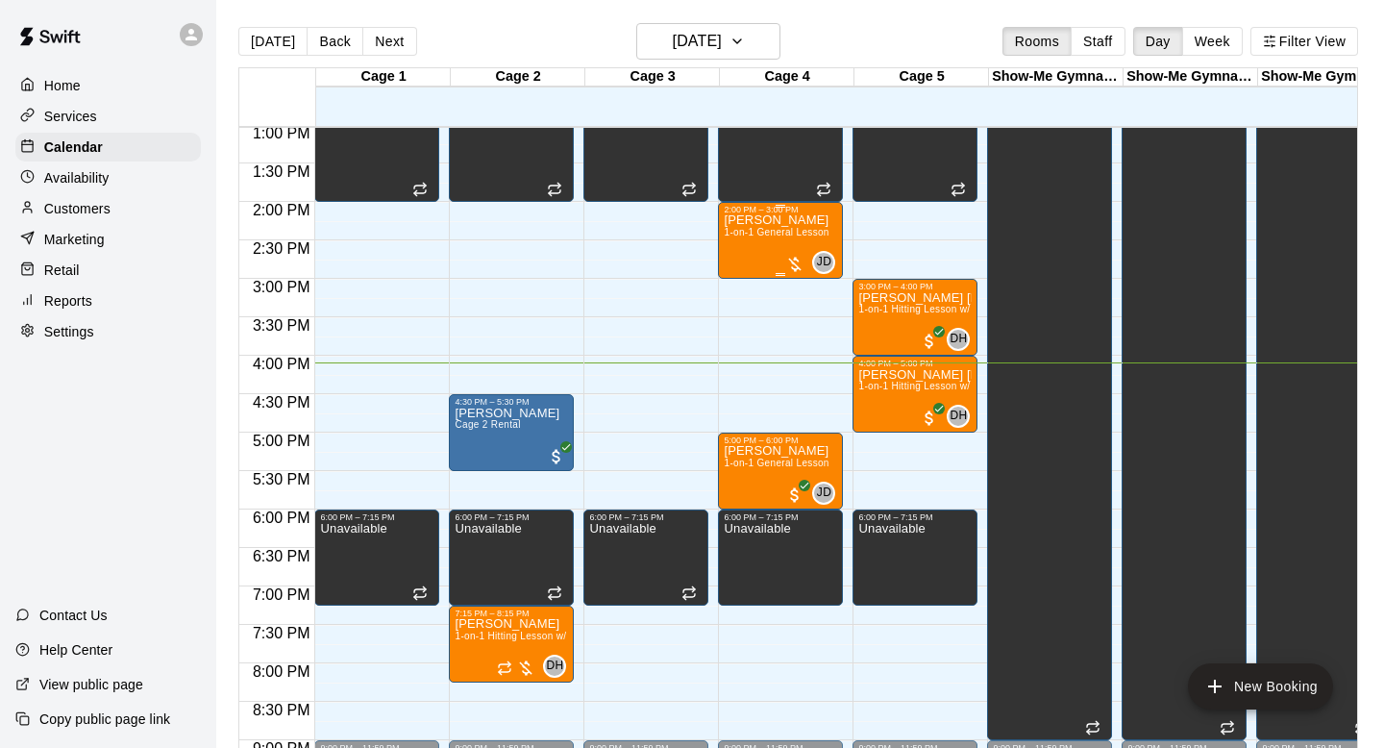
click at [794, 262] on div at bounding box center [794, 264] width 19 height 19
click at [810, 313] on img "edit" at bounding box center [806, 320] width 22 height 22
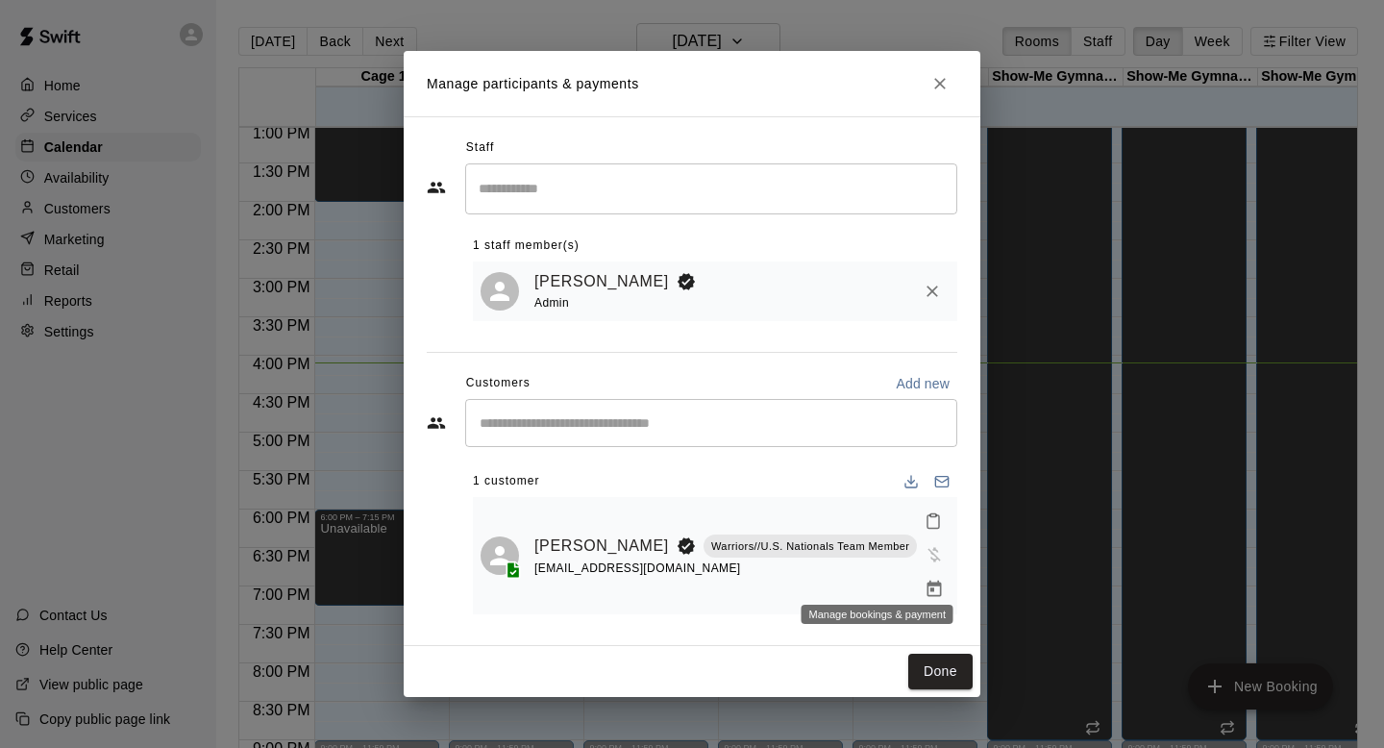
click at [927, 581] on icon "Manage bookings & payment" at bounding box center [934, 589] width 14 height 16
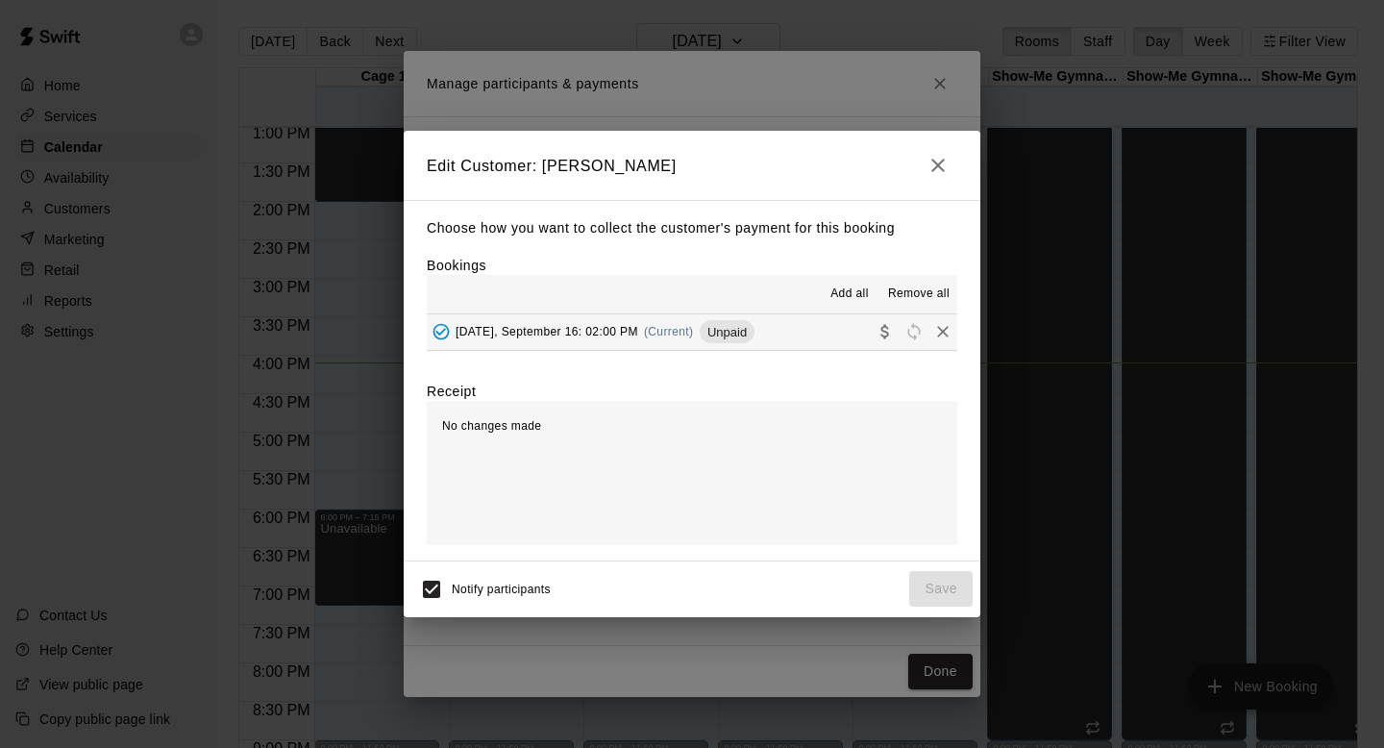
click at [798, 333] on button "Tuesday, September 16: 02:00 PM (Current) Unpaid" at bounding box center [692, 332] width 531 height 36
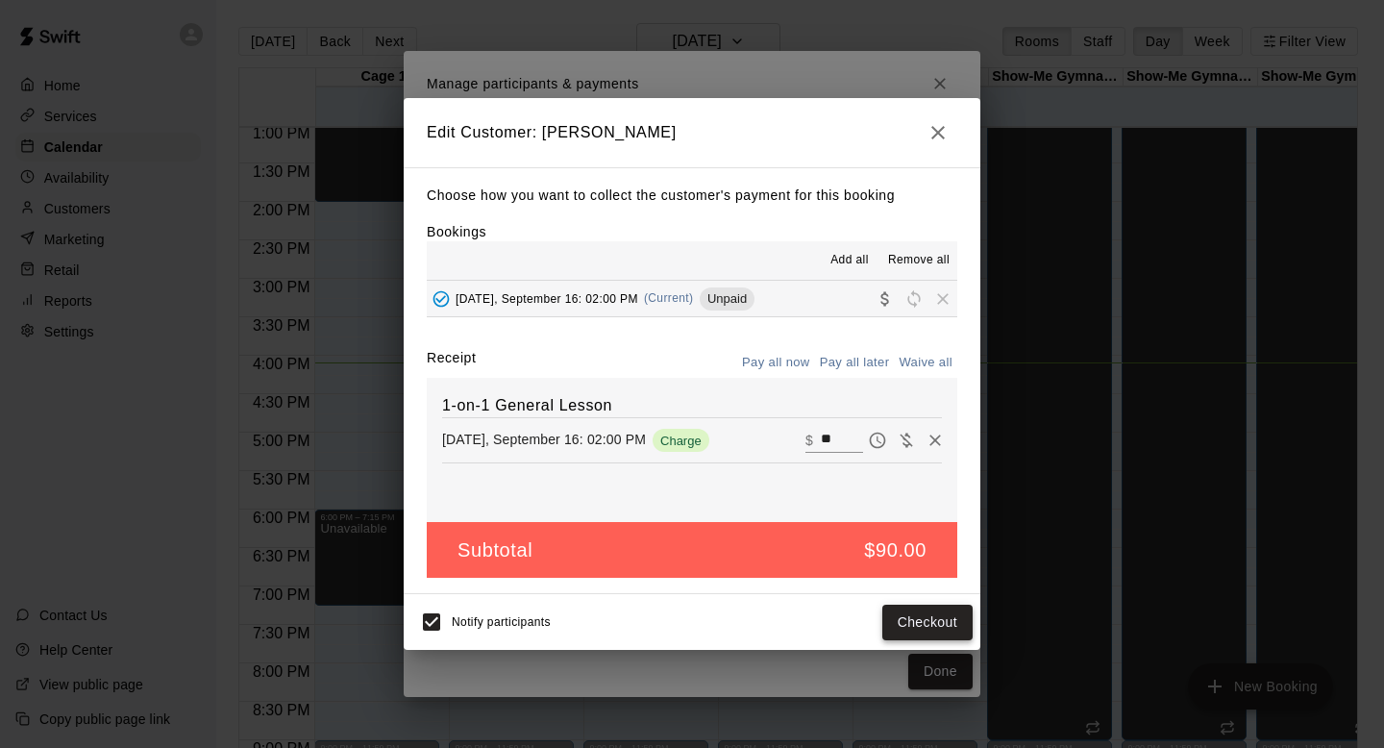
click at [911, 624] on button "Checkout" at bounding box center [927, 623] width 90 height 36
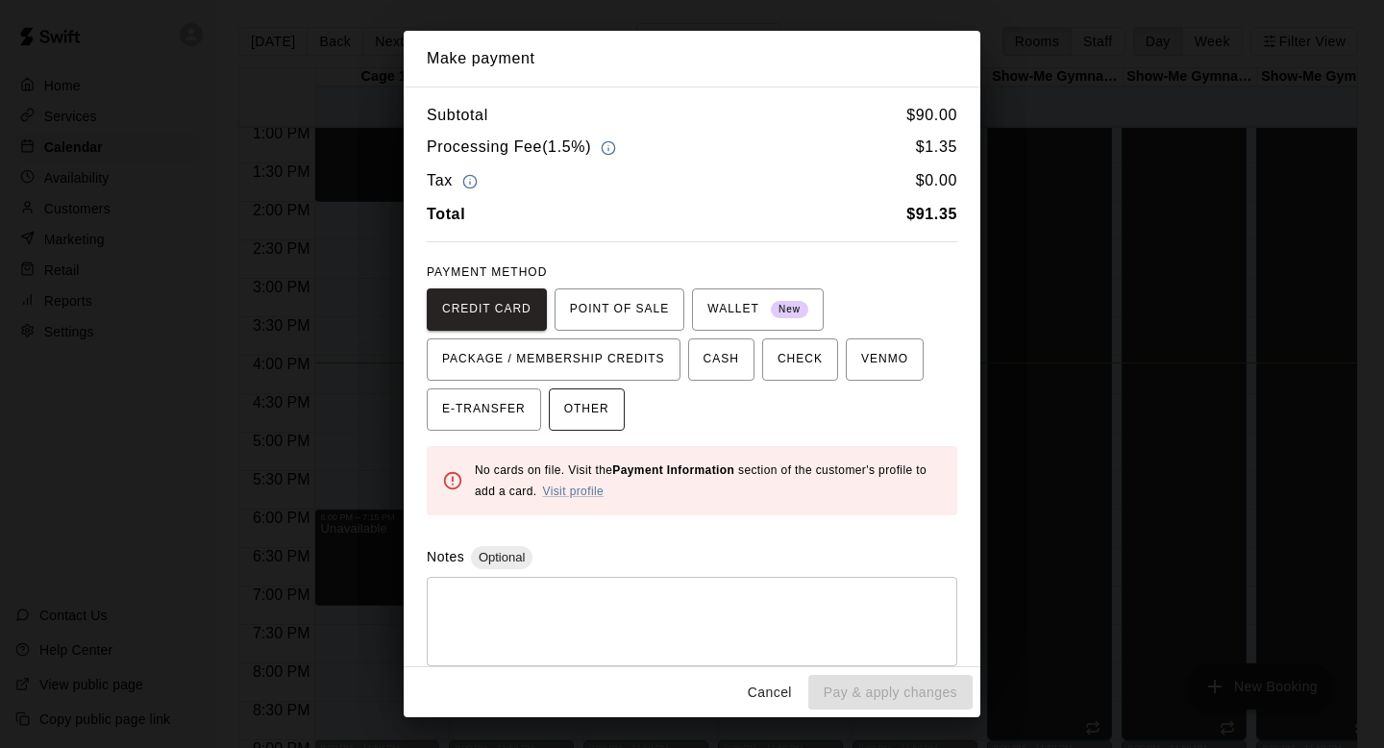
click at [564, 416] on span "OTHER" at bounding box center [586, 409] width 45 height 31
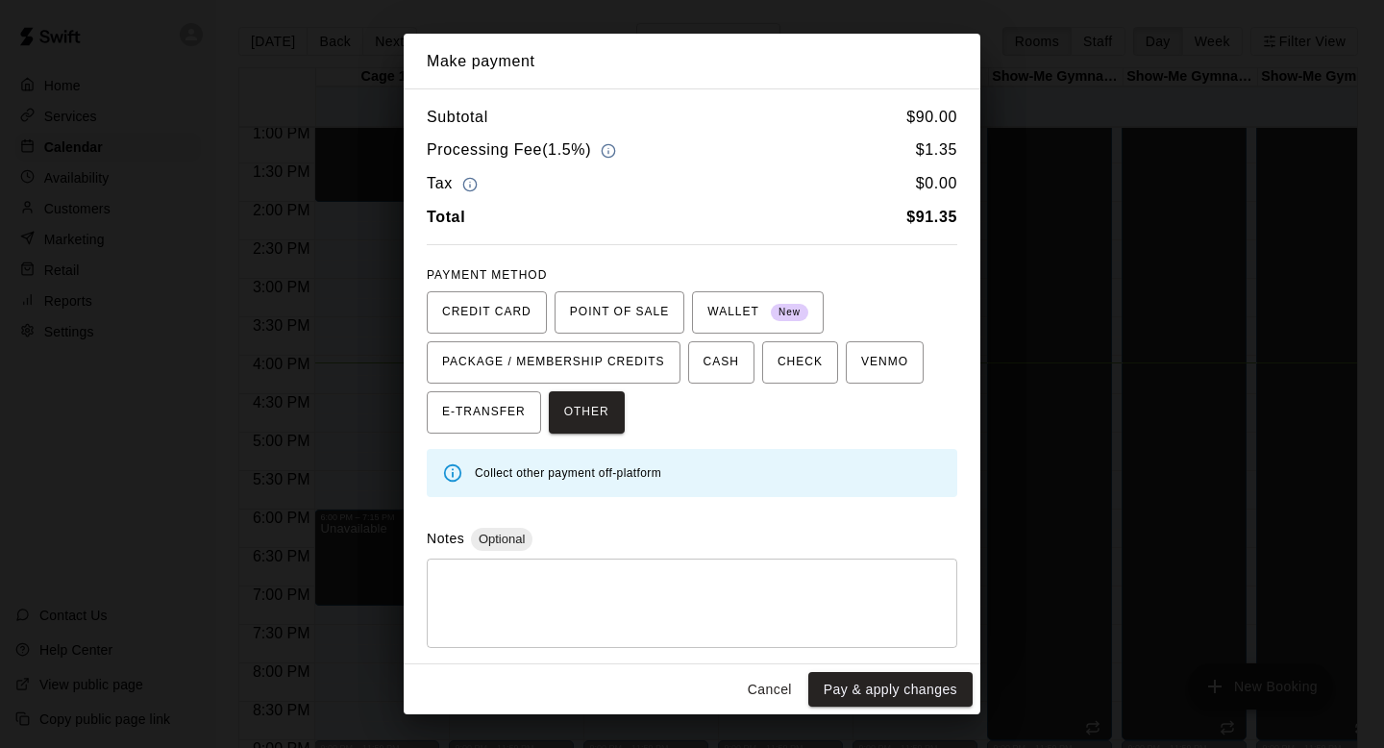
click at [532, 607] on textarea at bounding box center [692, 603] width 504 height 58
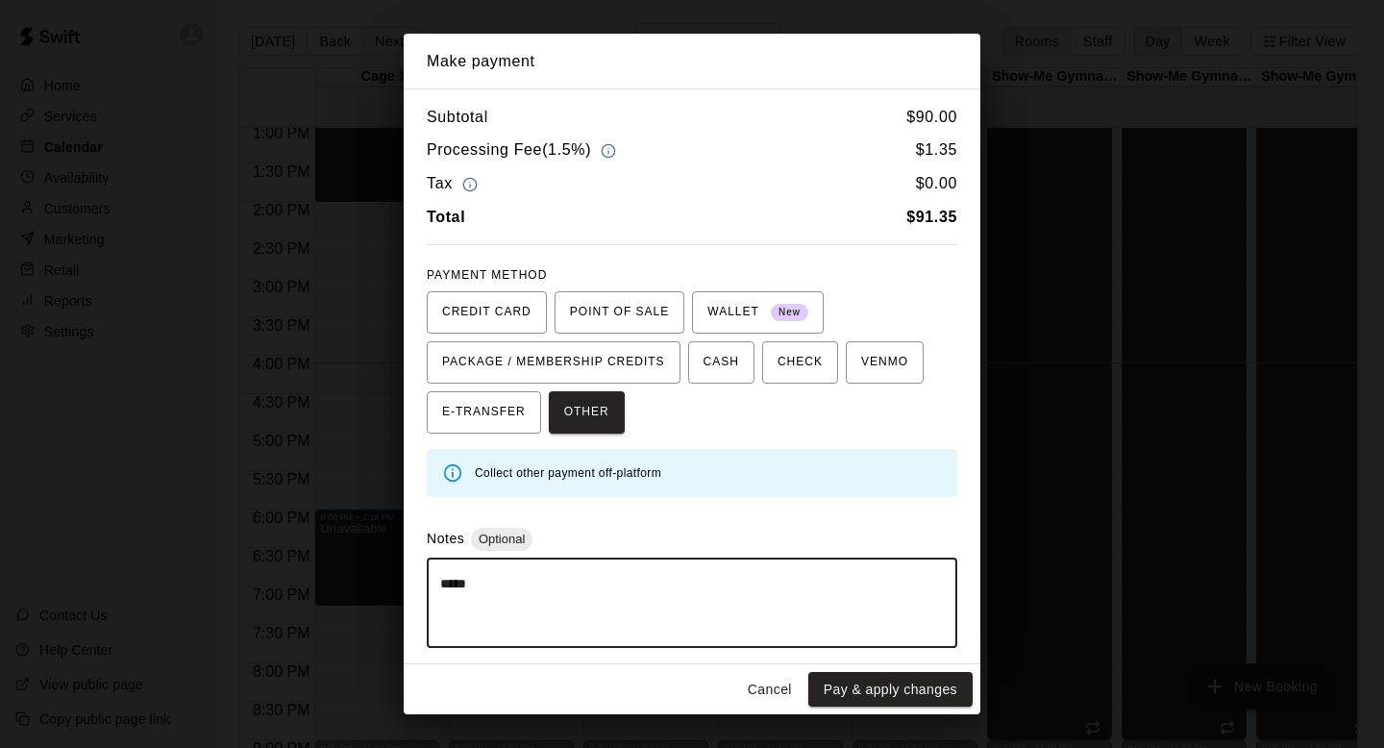
type textarea "*****"
click at [885, 692] on button "Pay & apply changes" at bounding box center [890, 690] width 164 height 36
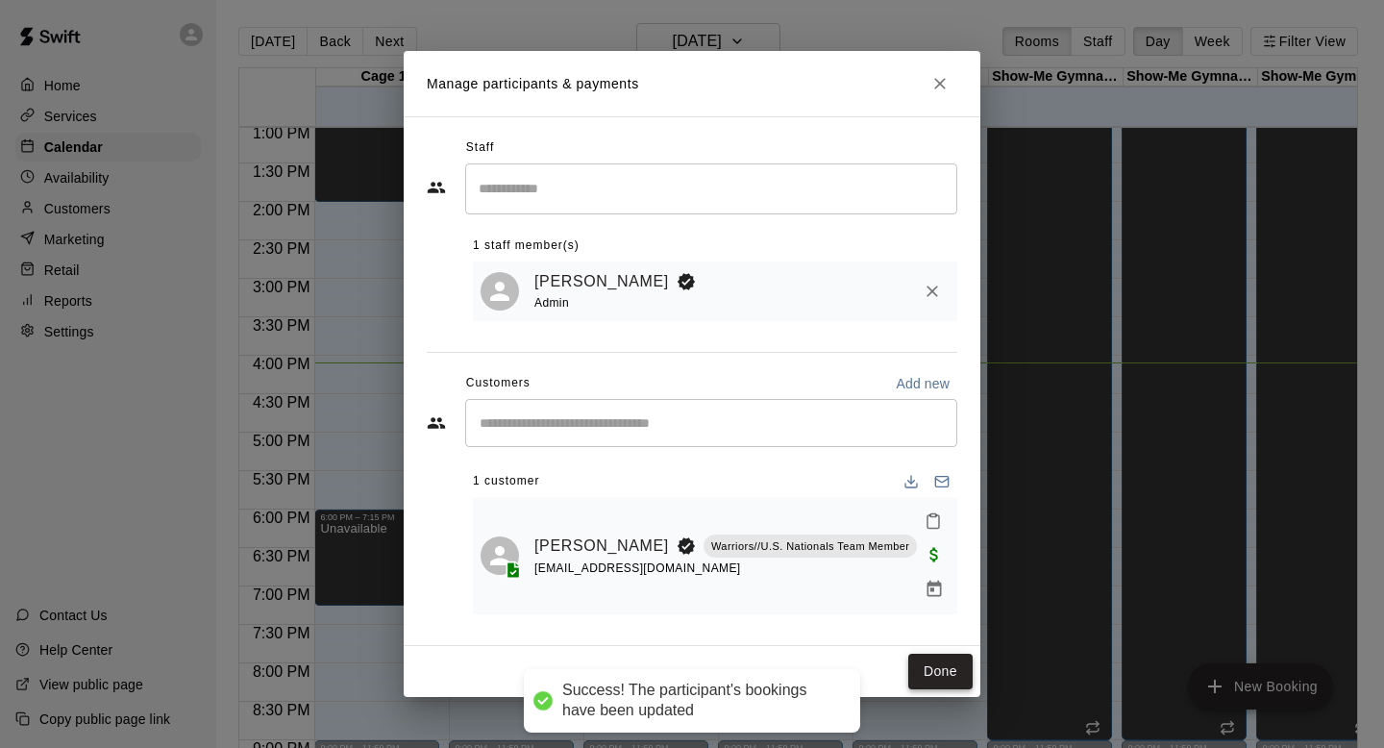
click at [959, 654] on button "Done" at bounding box center [940, 672] width 64 height 36
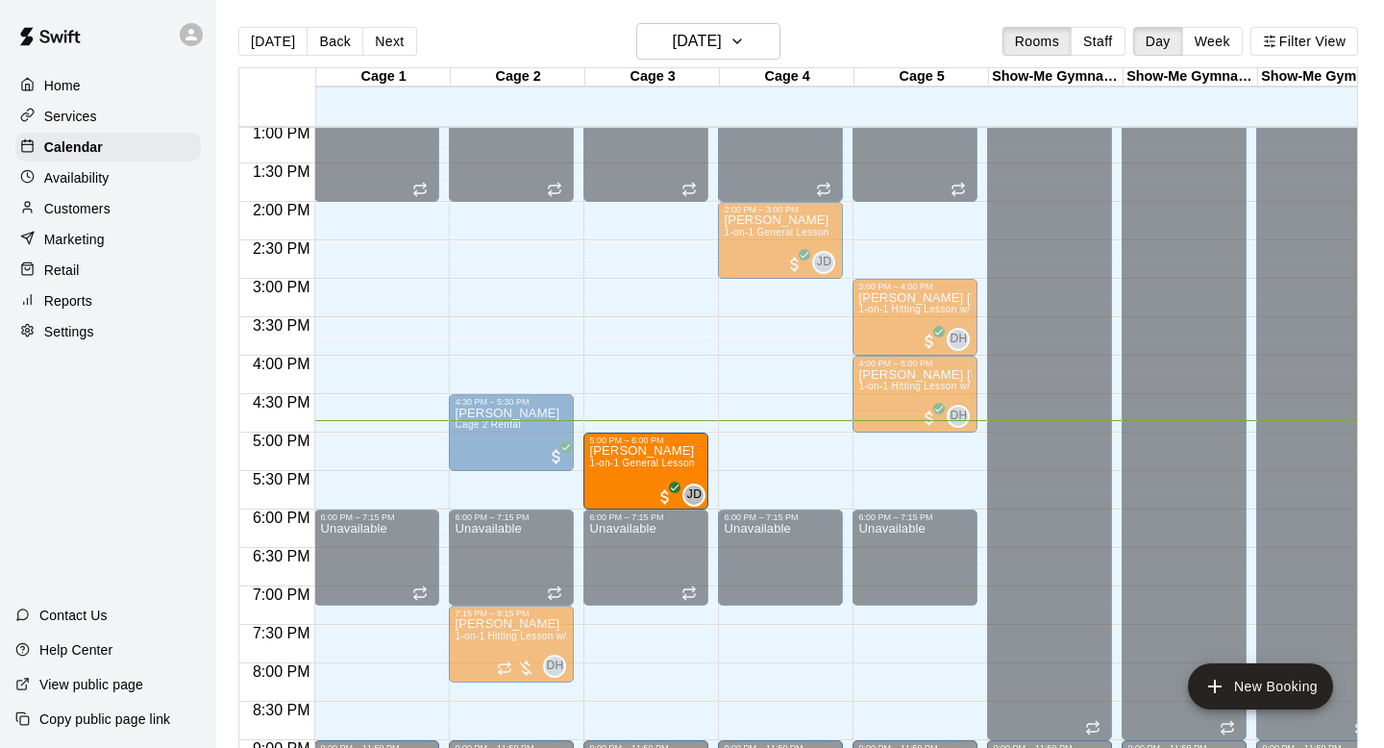
drag, startPoint x: 745, startPoint y: 463, endPoint x: 649, endPoint y: 467, distance: 96.2
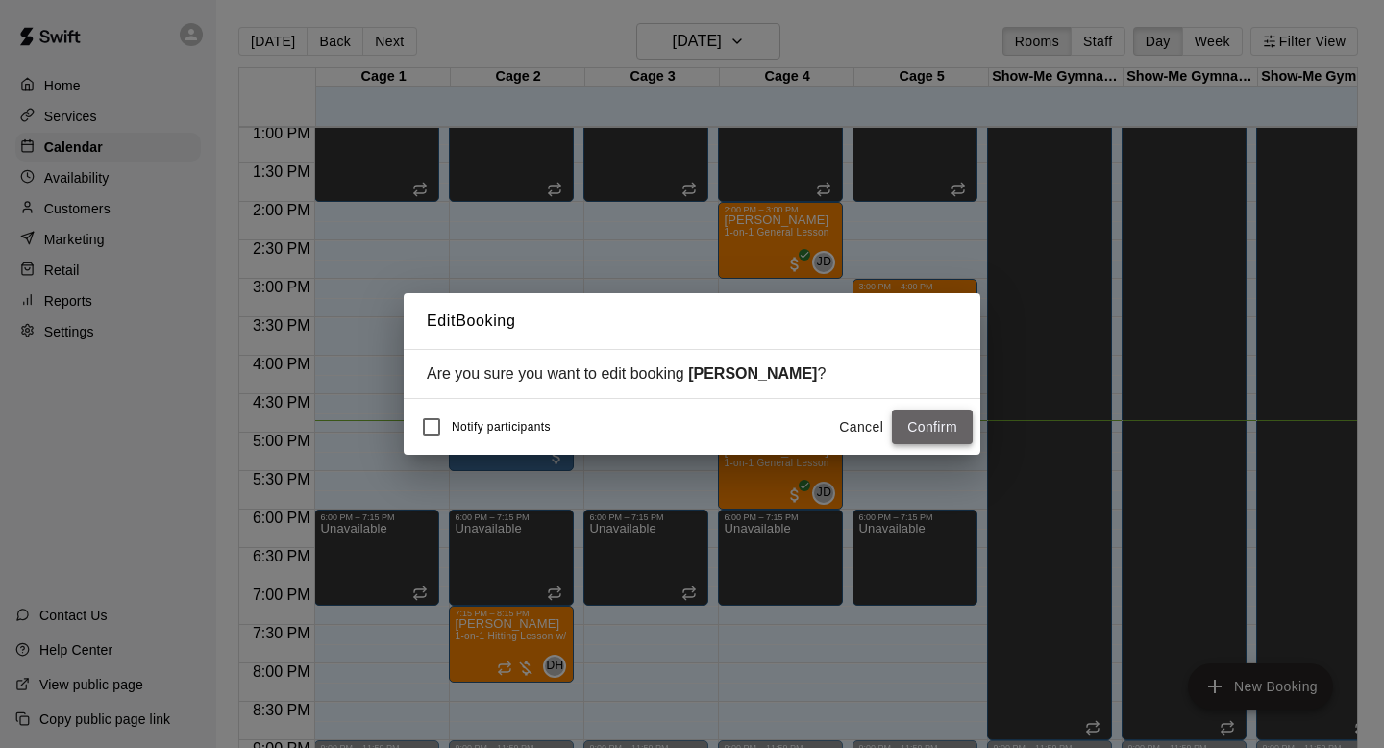
click at [925, 417] on button "Confirm" at bounding box center [932, 427] width 81 height 36
